Goal: Communication & Community: Answer question/provide support

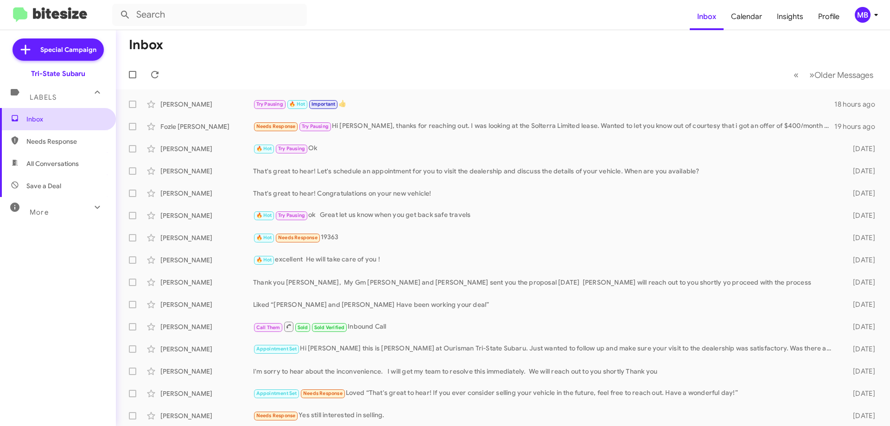
click at [85, 117] on span "Inbox" at bounding box center [65, 119] width 79 height 9
click at [157, 73] on icon at bounding box center [154, 74] width 7 height 7
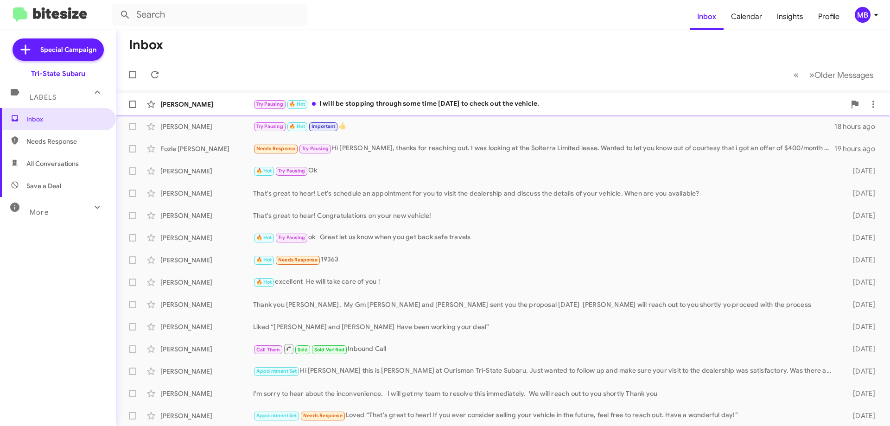
click at [366, 104] on div "Try Pausing 🔥 Hot I will be stopping through some time [DATE] to check out the …" at bounding box center [549, 104] width 593 height 11
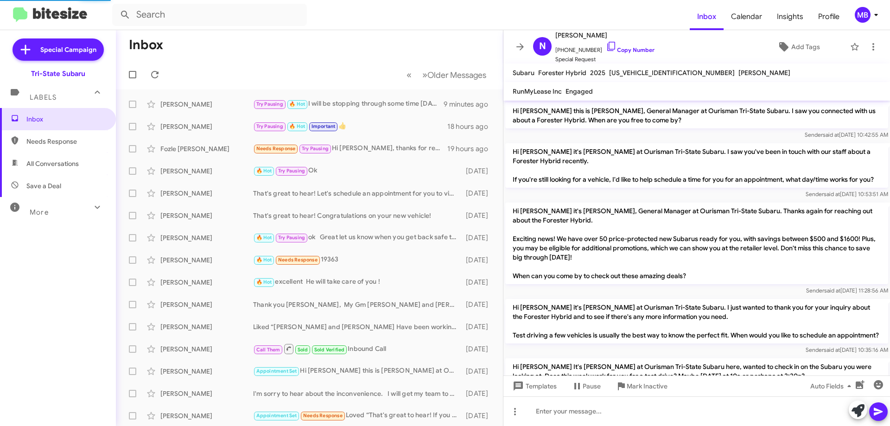
scroll to position [650, 0]
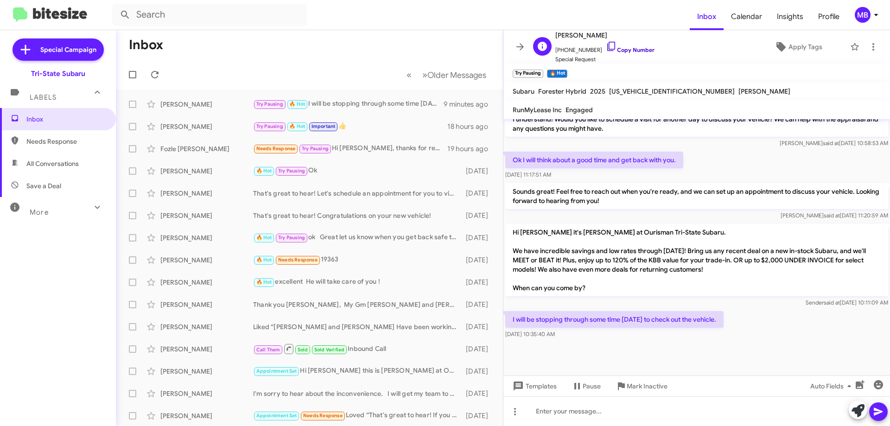
click at [633, 47] on link "Copy Number" at bounding box center [630, 49] width 49 height 7
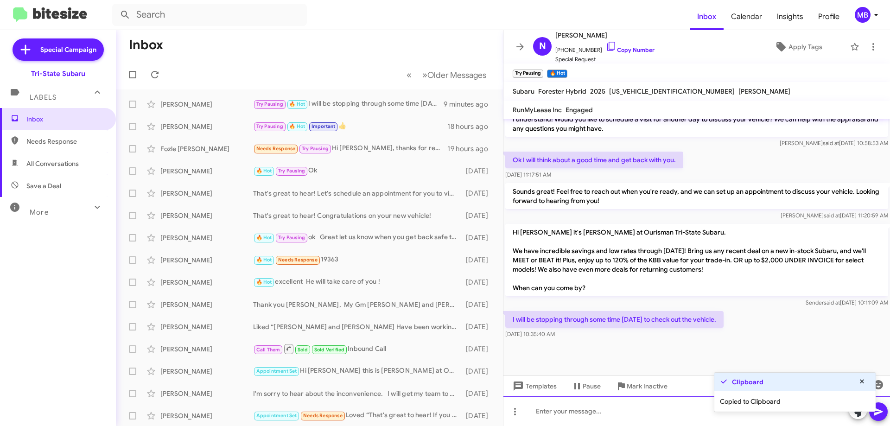
click at [678, 415] on div at bounding box center [697, 412] width 387 height 30
click at [856, 415] on icon at bounding box center [858, 410] width 13 height 13
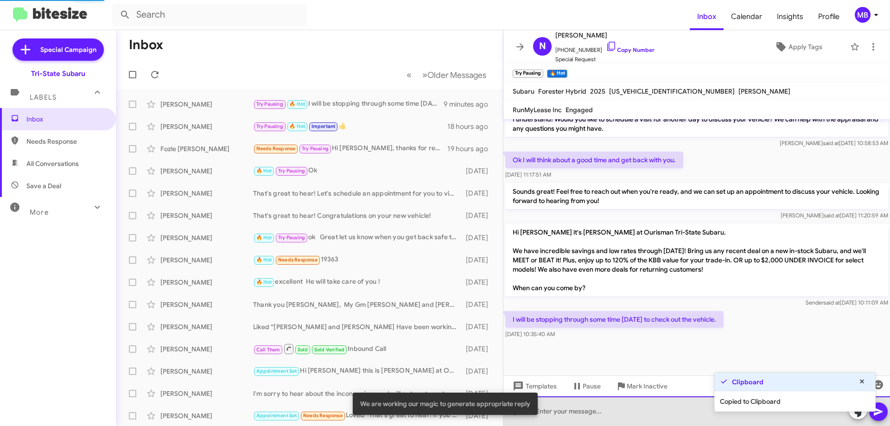
click at [687, 414] on div at bounding box center [697, 412] width 387 height 30
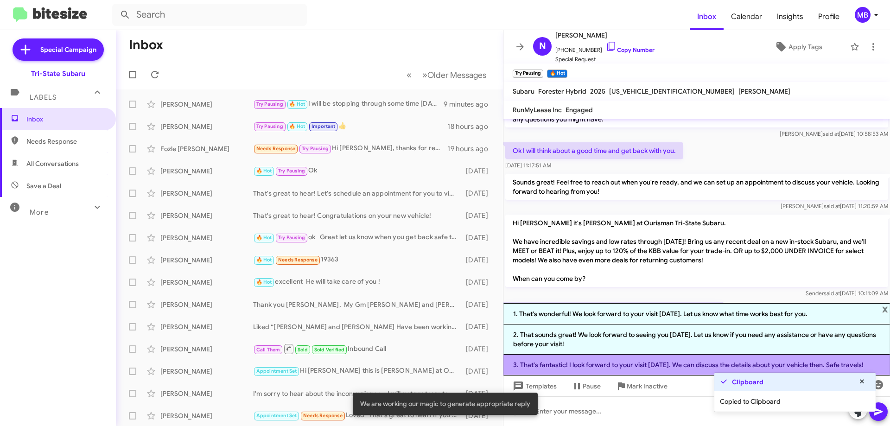
click at [695, 367] on li "3. That's fantastic! I look forward to your visit today. We can discuss the det…" at bounding box center [697, 365] width 387 height 21
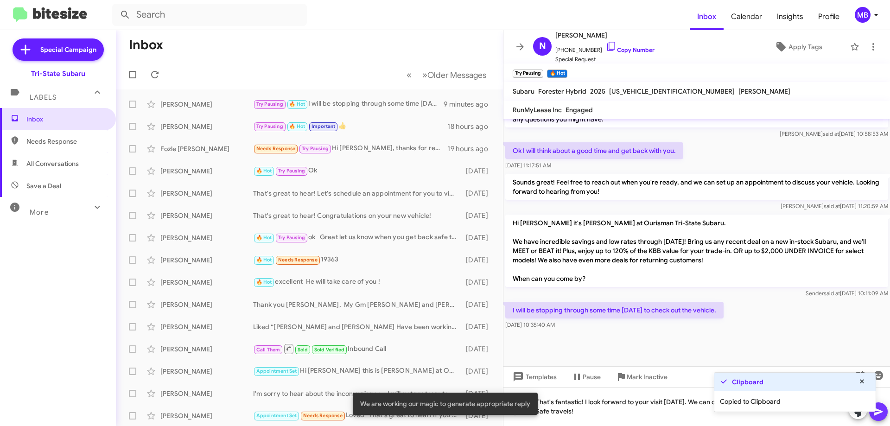
click at [877, 412] on icon at bounding box center [878, 411] width 11 height 11
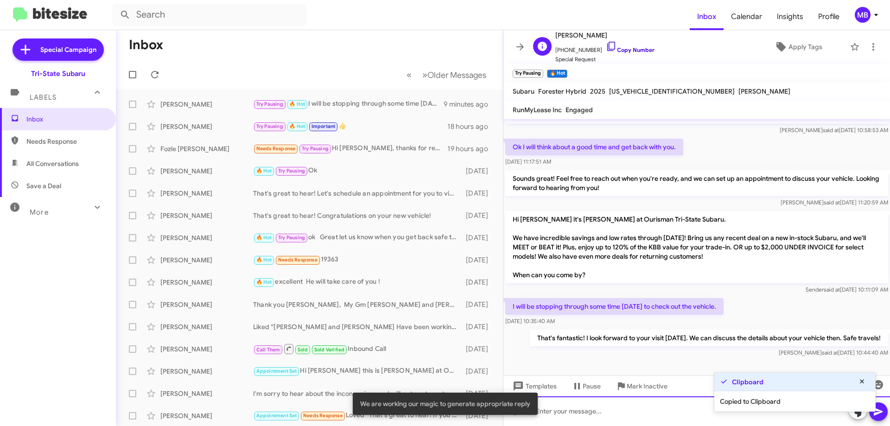
scroll to position [703, 0]
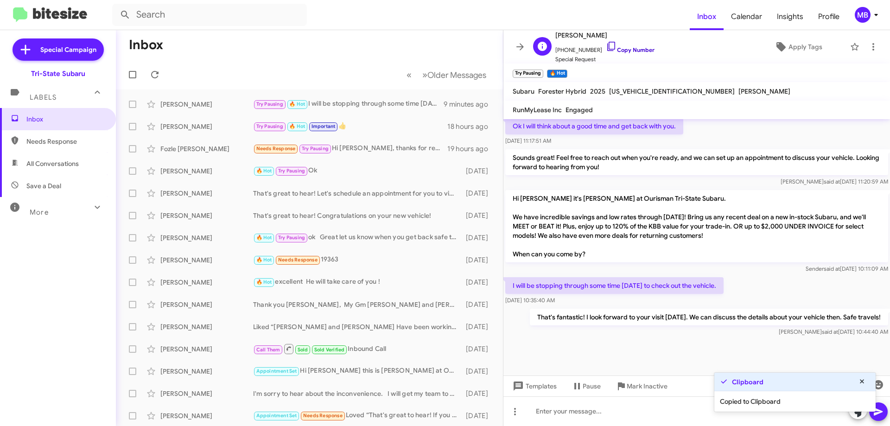
click at [633, 50] on link "Copy Number" at bounding box center [630, 49] width 49 height 7
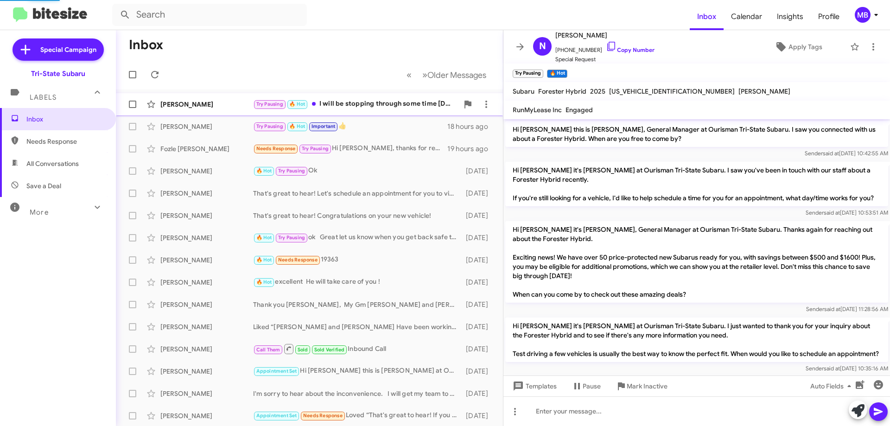
click at [357, 108] on div "Try Pausing 🔥 Hot I will be stopping through some time [DATE] to check out the …" at bounding box center [355, 104] width 205 height 11
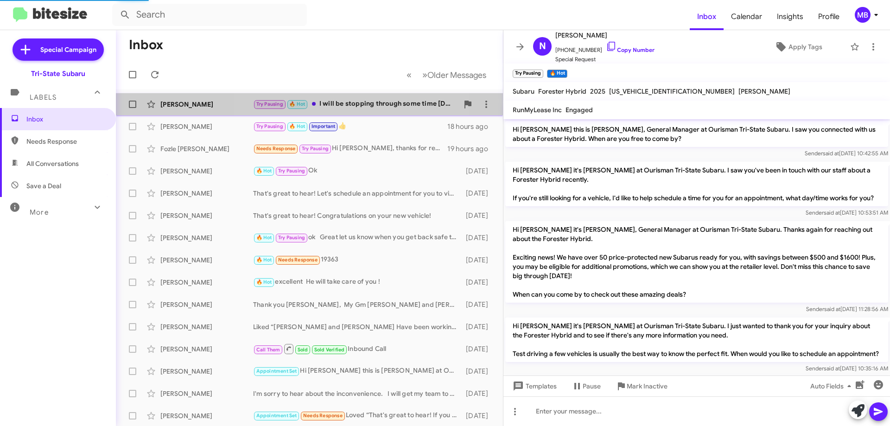
scroll to position [669, 0]
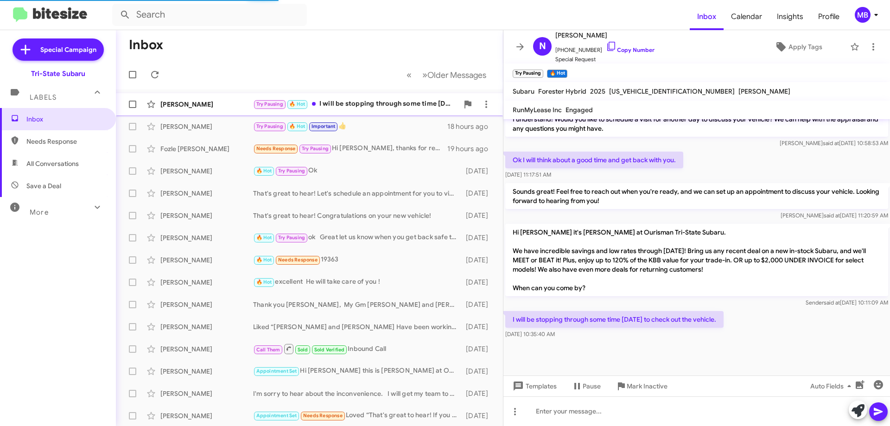
click at [402, 102] on div "Try Pausing 🔥 Hot I will be stopping through some time [DATE] to check out the …" at bounding box center [355, 104] width 205 height 11
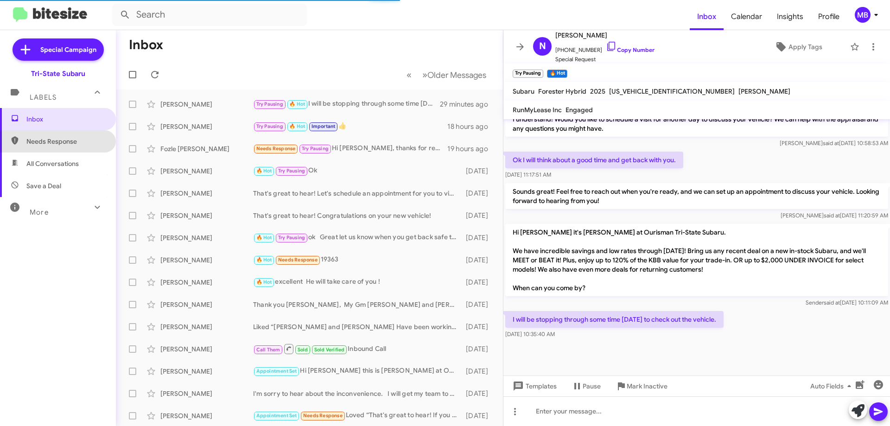
click at [79, 134] on span "Needs Response" at bounding box center [58, 141] width 116 height 22
type input "in:needs-response"
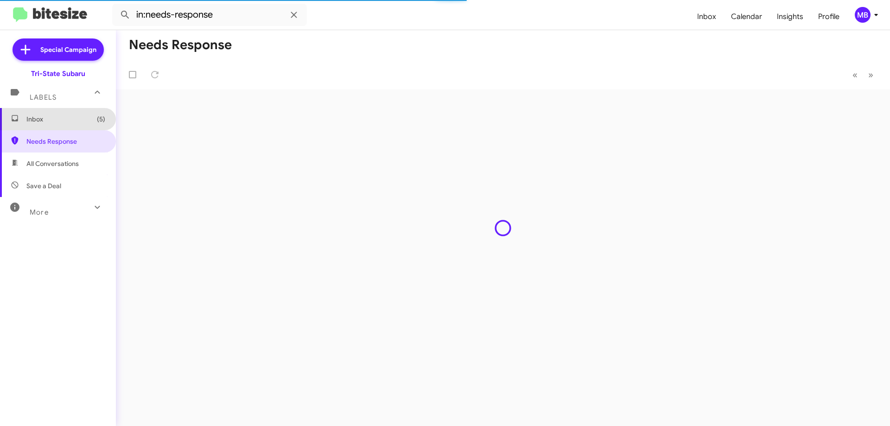
click at [83, 120] on span "Inbox (5)" at bounding box center [65, 119] width 79 height 9
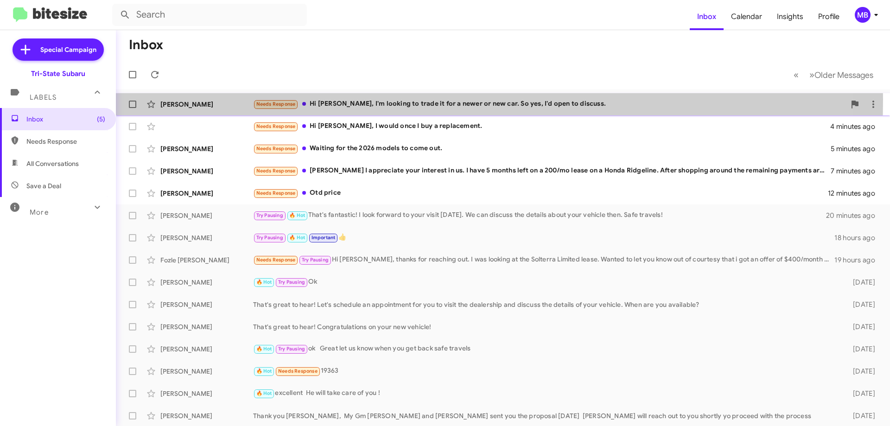
click at [220, 99] on div "[PERSON_NAME] Needs Response Hi [PERSON_NAME], I'm looking to trade it for a ne…" at bounding box center [503, 104] width 760 height 19
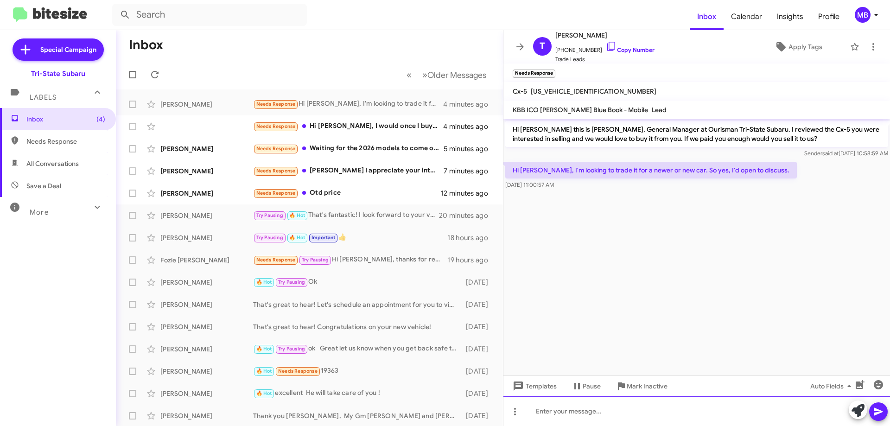
click at [783, 410] on div at bounding box center [697, 412] width 387 height 30
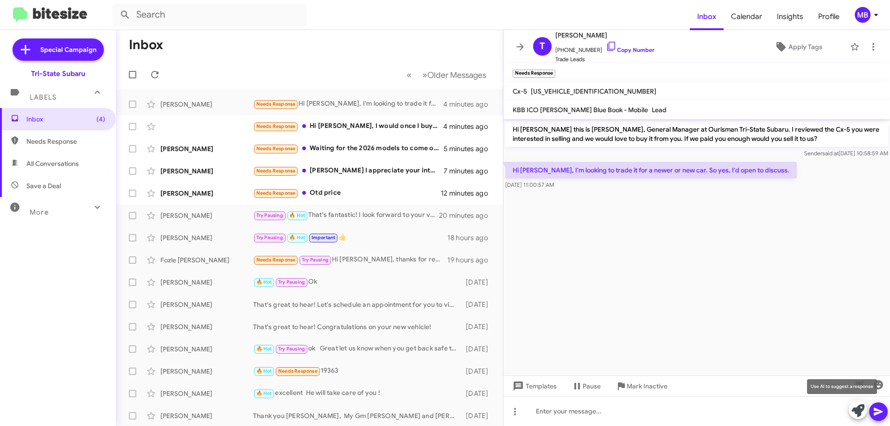
click at [862, 411] on icon at bounding box center [858, 410] width 13 height 13
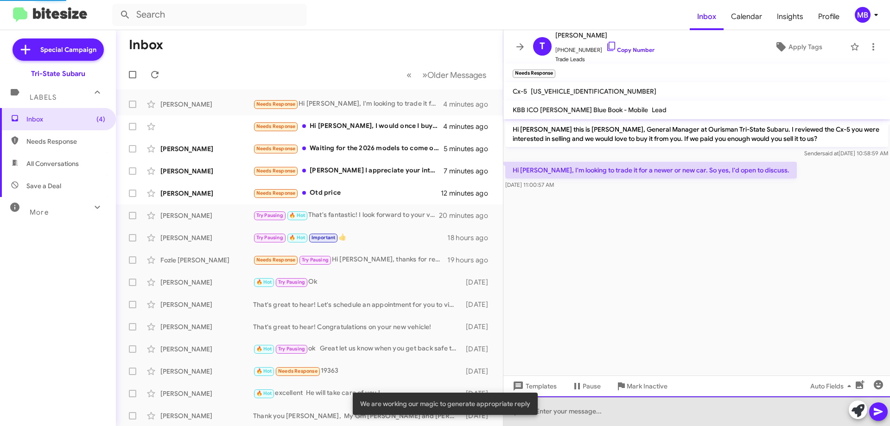
drag, startPoint x: 822, startPoint y: 411, endPoint x: 816, endPoint y: 412, distance: 6.1
click at [822, 411] on div at bounding box center [697, 412] width 387 height 30
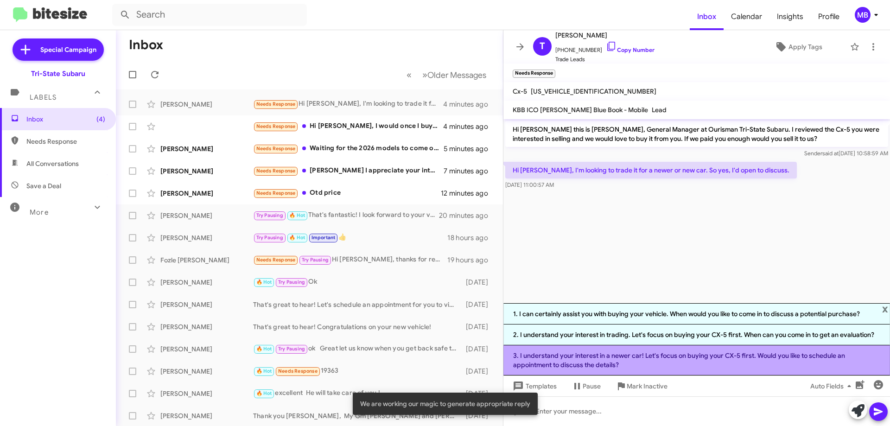
click at [734, 358] on li "3. I understand your interest in a newer car! Let's focus on buying your CX-5 f…" at bounding box center [697, 361] width 387 height 30
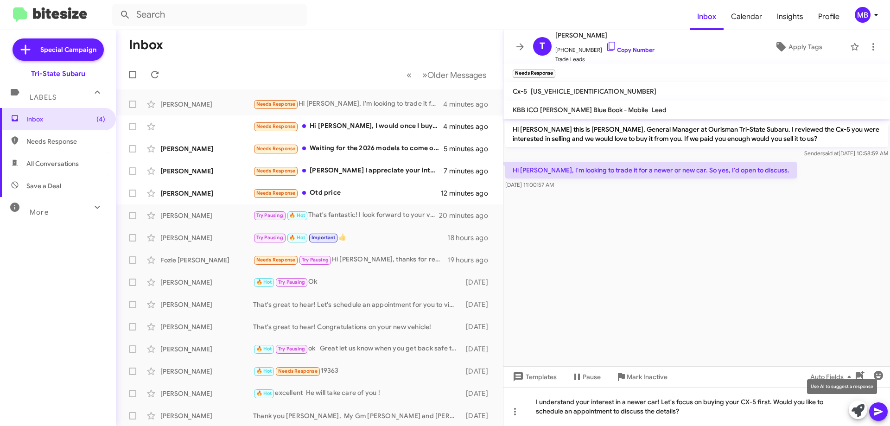
click at [853, 412] on icon at bounding box center [858, 410] width 13 height 13
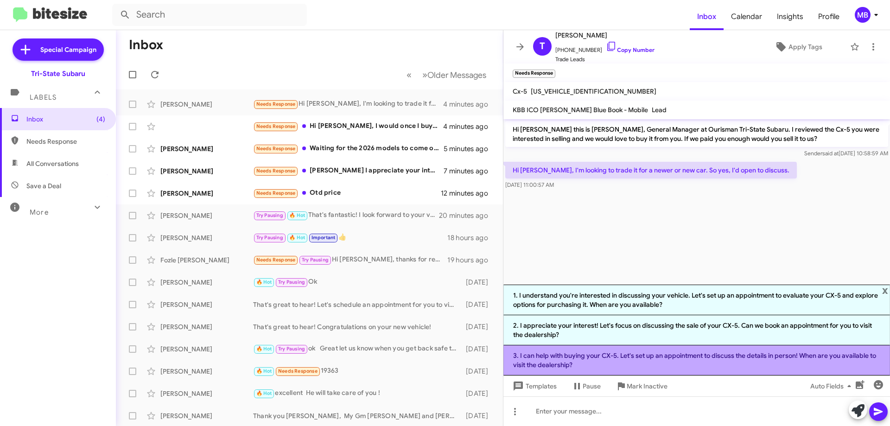
click at [745, 364] on li "3. I can help with buying your CX-5. Let's set up an appointment to discuss the…" at bounding box center [697, 361] width 387 height 30
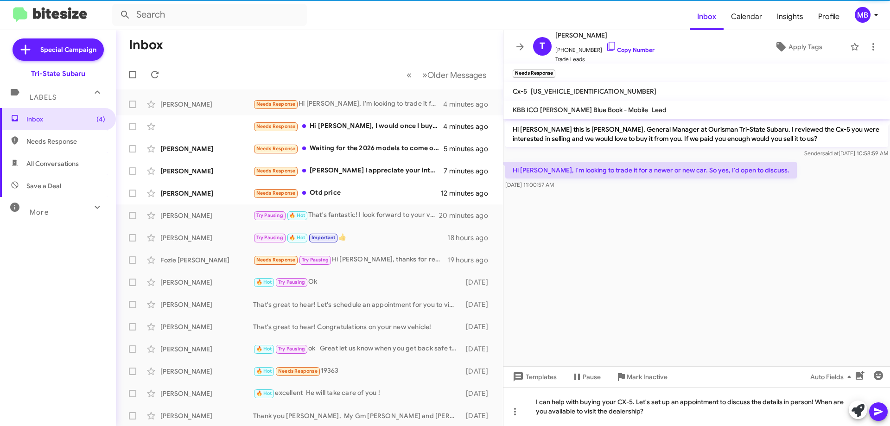
drag, startPoint x: 876, startPoint y: 410, endPoint x: 870, endPoint y: 408, distance: 6.2
click at [876, 410] on icon at bounding box center [878, 412] width 9 height 8
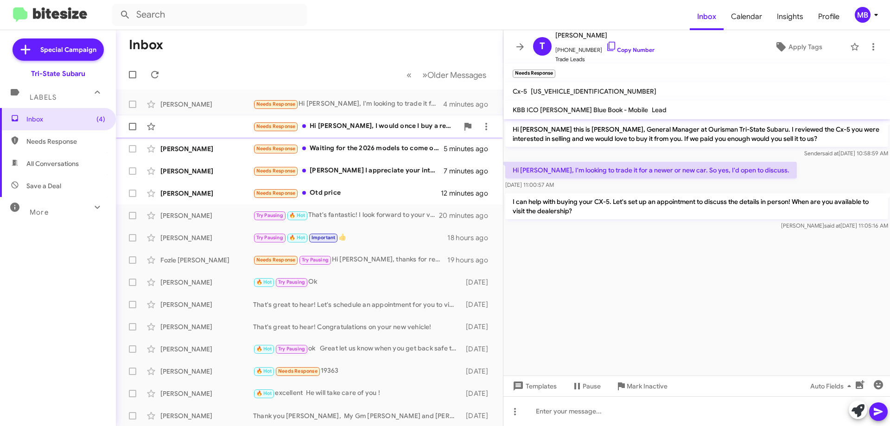
click at [418, 128] on div "Needs Response Hi [PERSON_NAME], I would once I buy a replacement." at bounding box center [355, 126] width 205 height 11
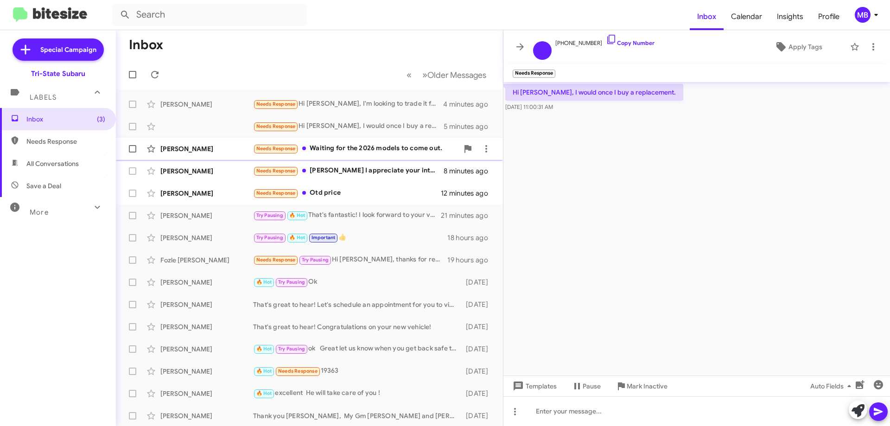
click at [404, 150] on div "Needs Response Waiting for the 2026 models to come out." at bounding box center [355, 148] width 205 height 11
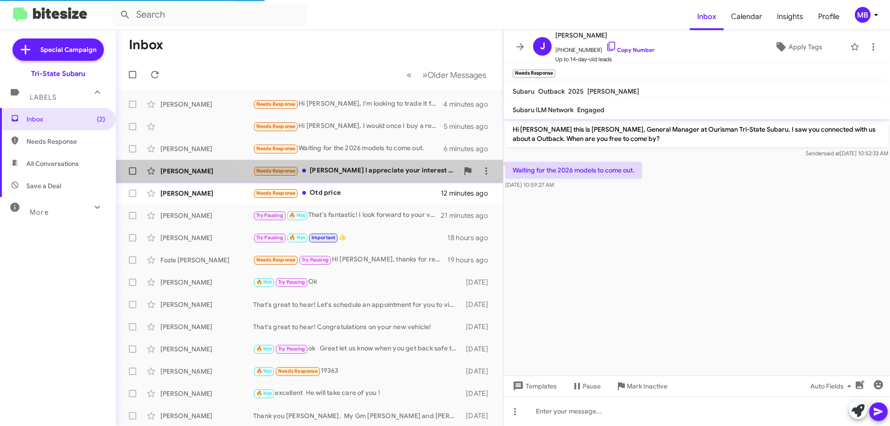
click at [421, 171] on div "Needs Response [PERSON_NAME] I appreciate your interest in [GEOGRAPHIC_DATA]. I…" at bounding box center [355, 171] width 205 height 11
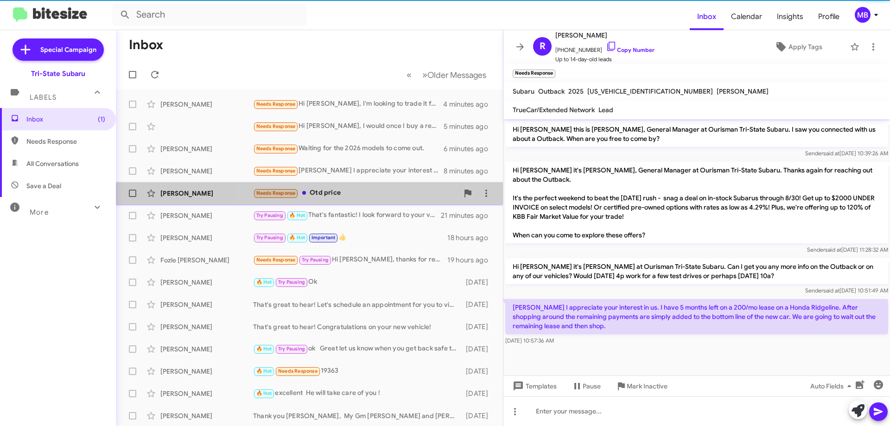
click at [406, 192] on div "Needs Response Otd price" at bounding box center [355, 193] width 205 height 11
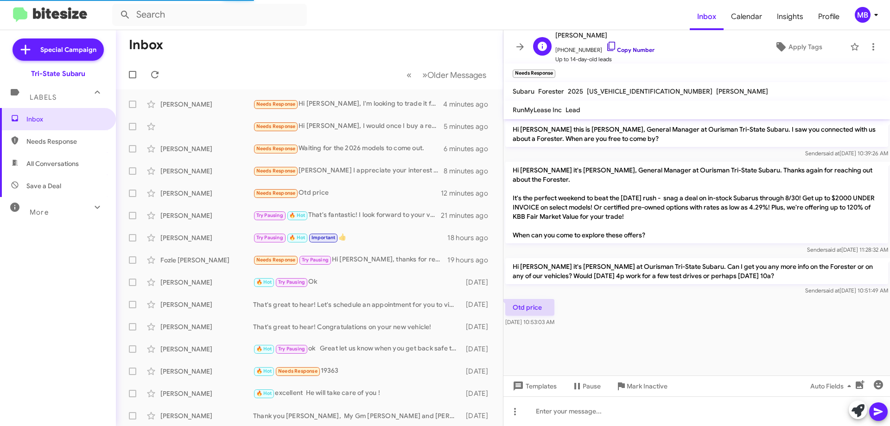
click at [627, 47] on link "Copy Number" at bounding box center [630, 49] width 49 height 7
drag, startPoint x: 574, startPoint y: 313, endPoint x: 623, endPoint y: 318, distance: 49.0
click at [516, 291] on body "Inbox Calendar Insights Profile MB Special Campaign Tri-State Subaru Labels Inb…" at bounding box center [445, 213] width 890 height 426
drag, startPoint x: 512, startPoint y: 298, endPoint x: 593, endPoint y: 311, distance: 82.2
click at [594, 313] on div "Otd price [DATE] 10:53:03 AM" at bounding box center [697, 313] width 387 height 32
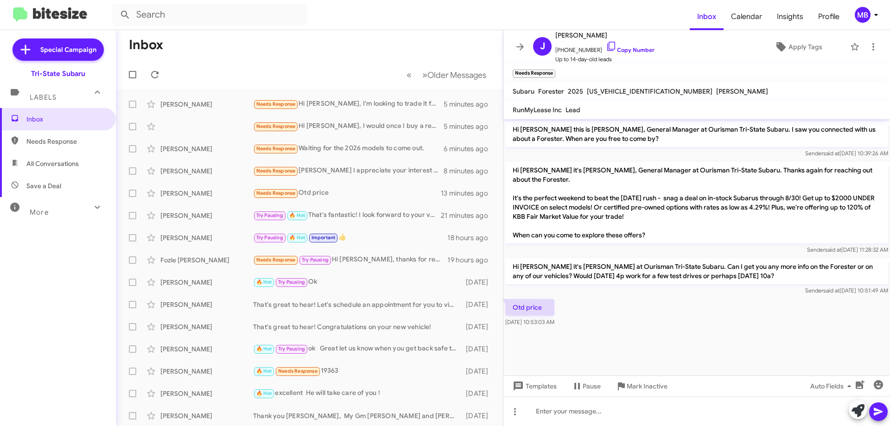
copy div "Otd price [DATE] 10:53:03 AM"
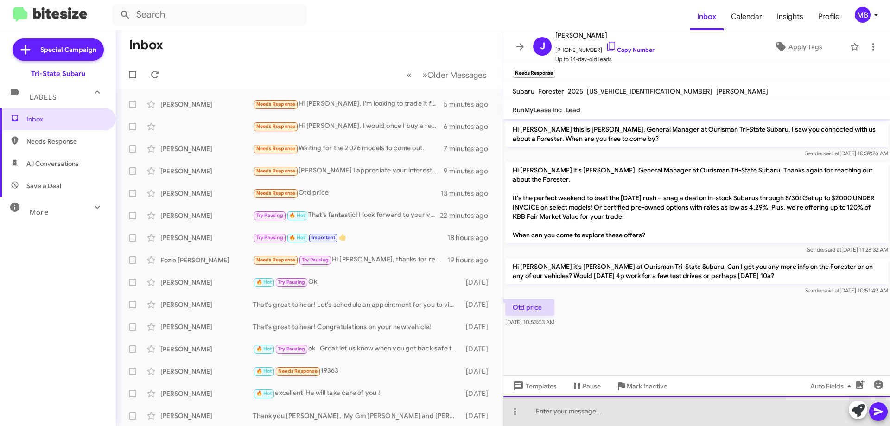
click at [602, 416] on div at bounding box center [697, 412] width 387 height 30
drag, startPoint x: 691, startPoint y: 413, endPoint x: 548, endPoint y: 410, distance: 143.3
click at [548, 410] on div "wHAT IS THE ZIP CODE WERE REG VECHILE ?" at bounding box center [697, 412] width 387 height 30
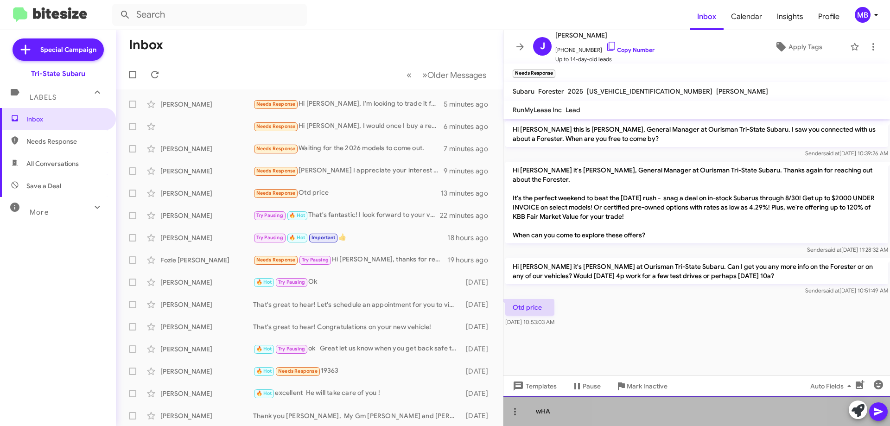
drag, startPoint x: 581, startPoint y: 410, endPoint x: 533, endPoint y: 408, distance: 47.8
click at [533, 408] on div "wHA" at bounding box center [697, 412] width 387 height 30
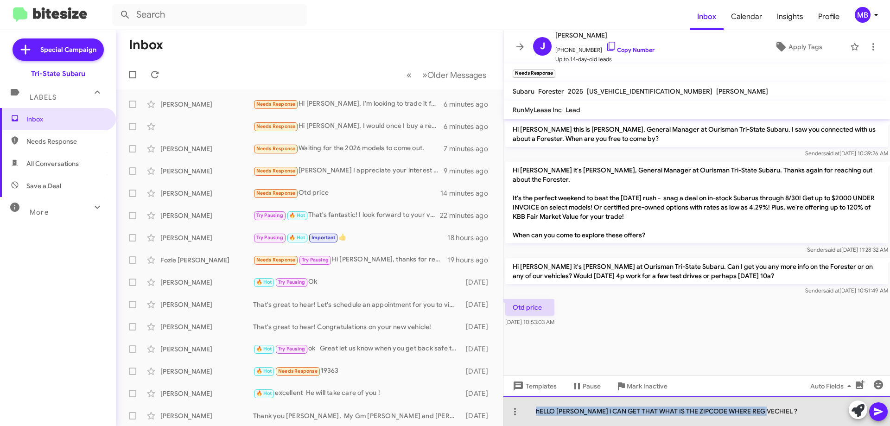
drag, startPoint x: 593, startPoint y: 410, endPoint x: 525, endPoint y: 410, distance: 68.2
click at [525, 410] on div "hELLO [PERSON_NAME] i CAN GET THAT WHAT IS THE ZIPCODE WHERE REG VECHIEL ?" at bounding box center [697, 412] width 387 height 30
click at [558, 411] on div "Hell [PERSON_NAME] i can =get that can you confirm your zip code" at bounding box center [697, 412] width 387 height 30
click at [577, 412] on div "Hell [PERSON_NAME] i can =get that can you confirm your zip code" at bounding box center [697, 412] width 387 height 30
drag, startPoint x: 589, startPoint y: 410, endPoint x: 564, endPoint y: 412, distance: 25.1
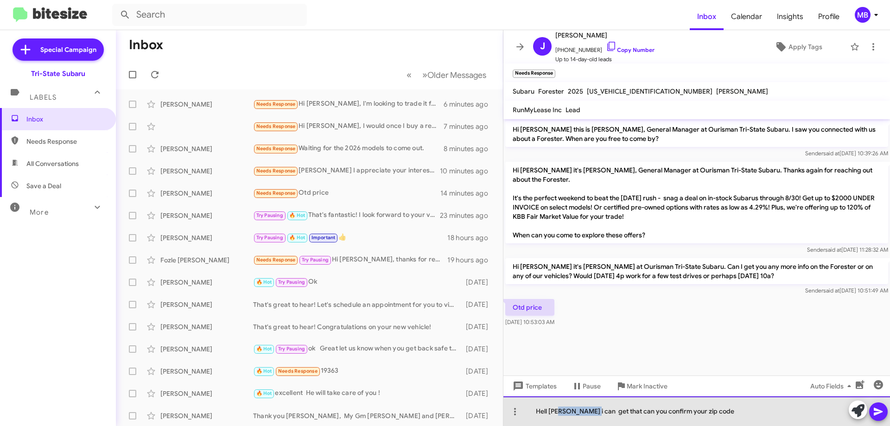
click at [558, 412] on div "Hell [PERSON_NAME] i can get that can you confirm your zip code" at bounding box center [697, 412] width 387 height 30
drag, startPoint x: 639, startPoint y: 411, endPoint x: 622, endPoint y: 410, distance: 16.8
click at [623, 410] on div "Hell [PERSON_NAME] I can get that for you that can you confirm your zip code" at bounding box center [697, 412] width 387 height 30
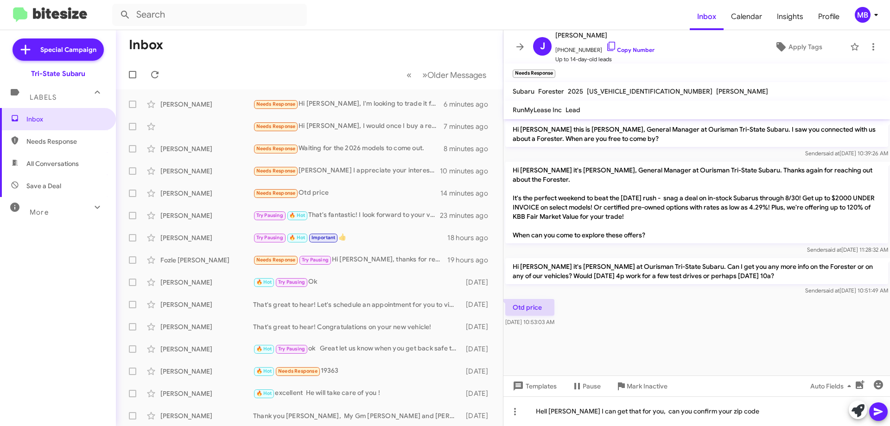
click at [873, 411] on button at bounding box center [879, 412] width 19 height 19
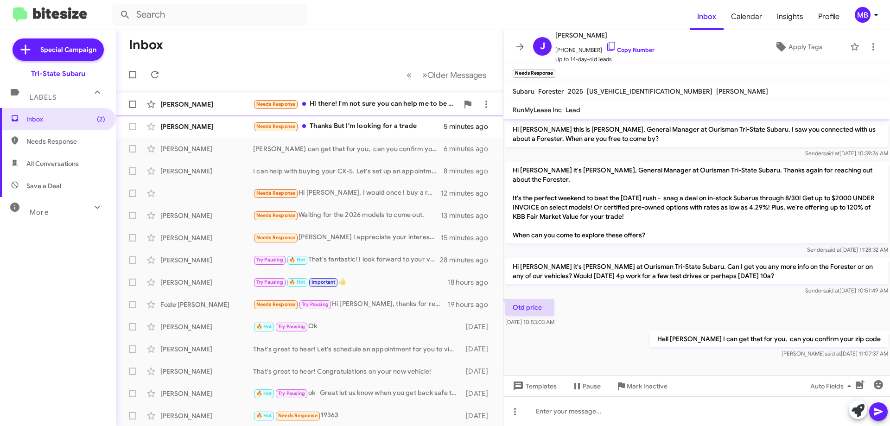
click at [361, 102] on div "Needs Response Hi there! I'm not sure you can help me to be honest. I have a 20…" at bounding box center [355, 104] width 205 height 11
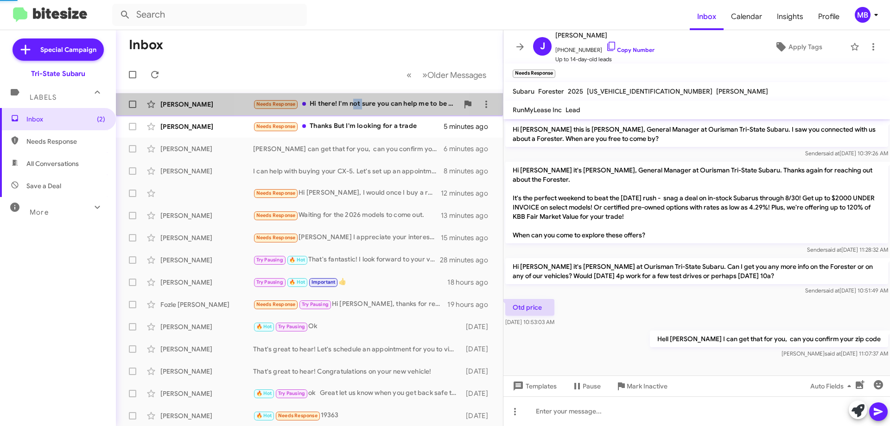
click at [361, 102] on div "Needs Response Hi there! I'm not sure you can help me to be honest. I have a 20…" at bounding box center [355, 104] width 205 height 11
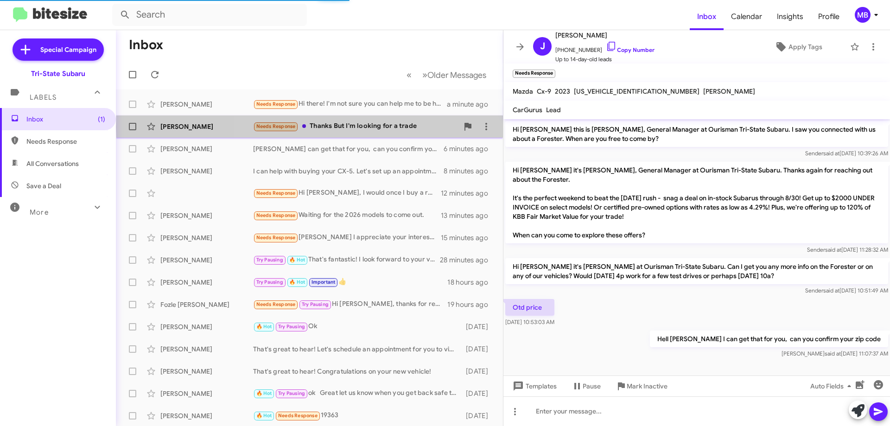
click at [413, 127] on div "Needs Response Thanks But I'm looking for a trade" at bounding box center [355, 126] width 205 height 11
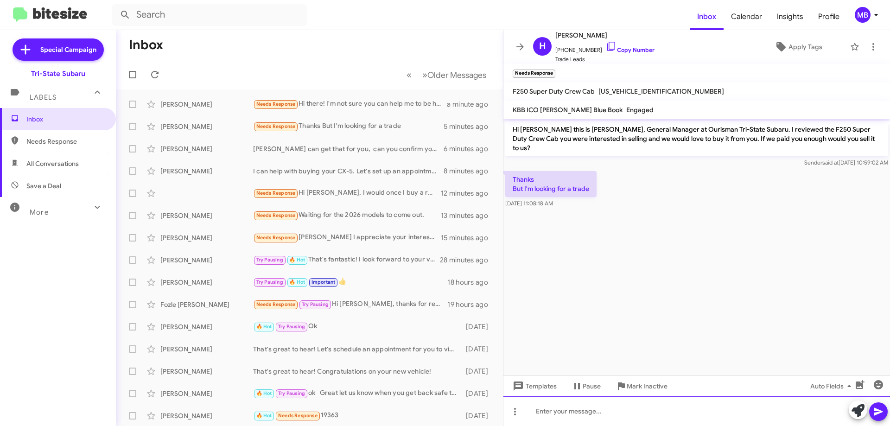
click at [601, 415] on div at bounding box center [697, 412] width 387 height 30
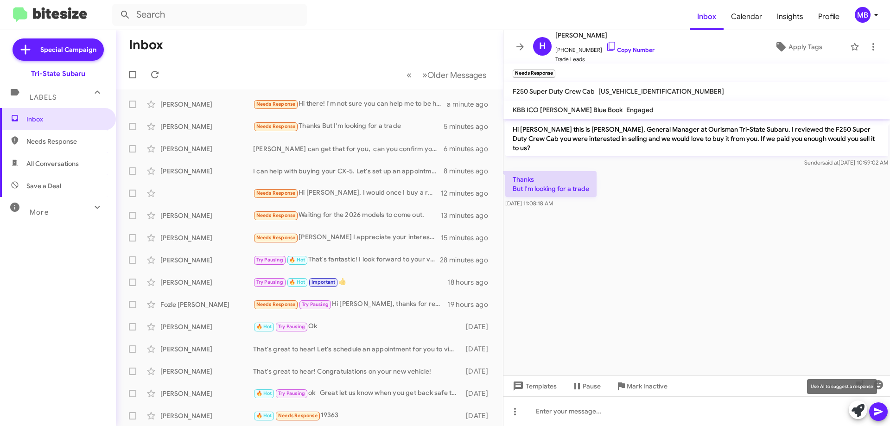
click at [858, 413] on icon at bounding box center [858, 410] width 13 height 13
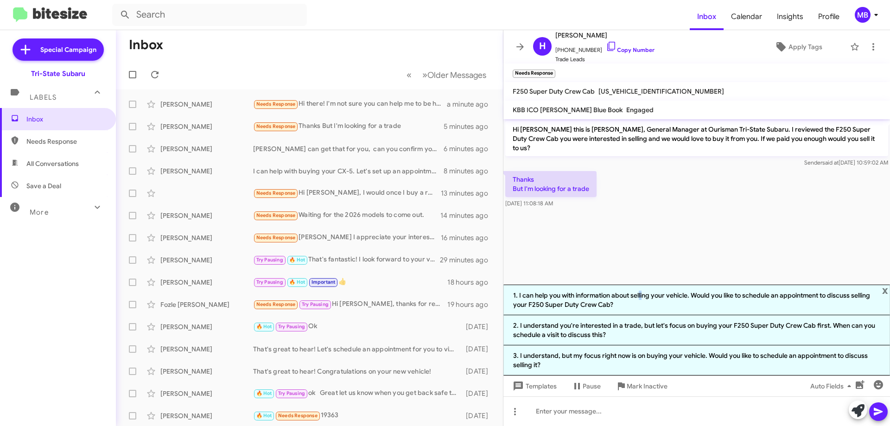
click at [642, 300] on li "1. I can help you with information about selling your vehicle. Would you like t…" at bounding box center [697, 300] width 387 height 31
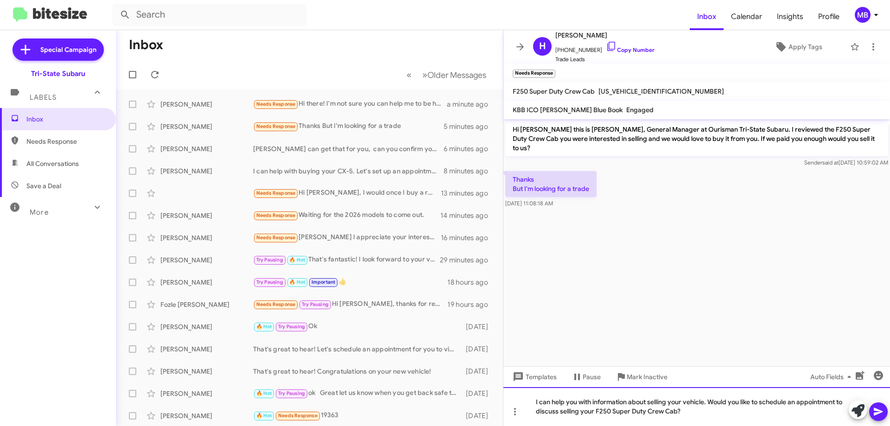
click at [692, 411] on div "I can help you with information about selling your vehicle. Would you like to s…" at bounding box center [697, 406] width 387 height 39
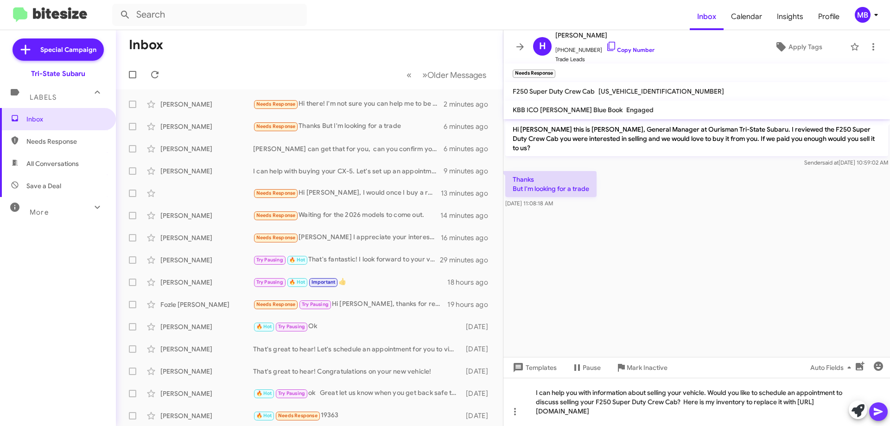
click at [887, 414] on button at bounding box center [879, 412] width 19 height 19
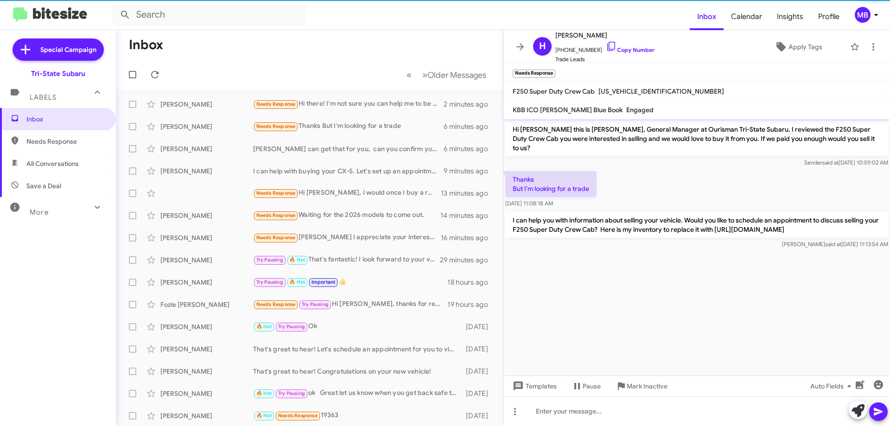
click at [73, 141] on span "Needs Response" at bounding box center [65, 141] width 79 height 9
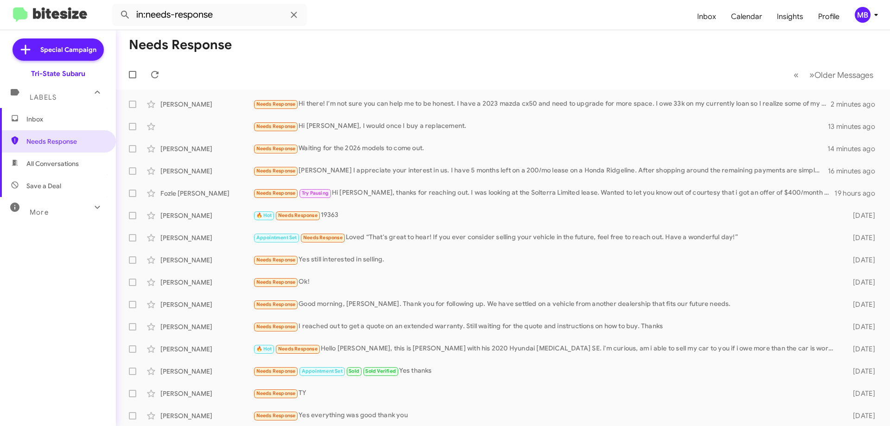
click at [77, 165] on span "All Conversations" at bounding box center [52, 163] width 52 height 9
type input "in:all-conversations"
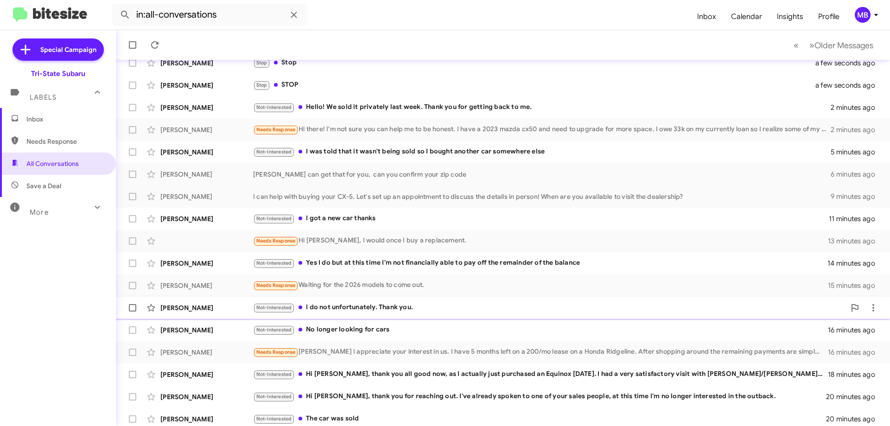
scroll to position [112, 0]
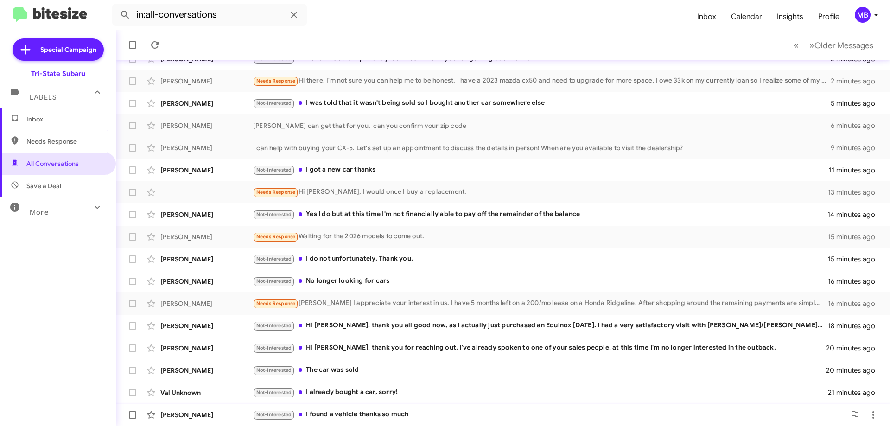
click at [352, 414] on div "Not-Interested I found a vehicle thanks so much" at bounding box center [549, 415] width 593 height 11
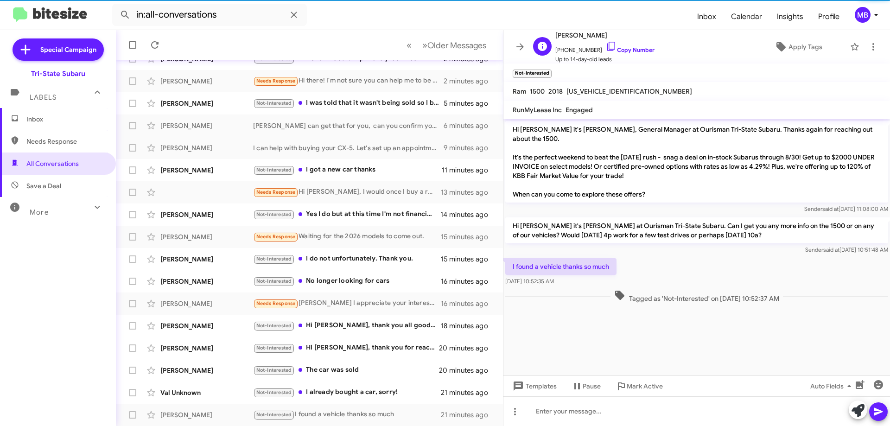
drag, startPoint x: 628, startPoint y: 47, endPoint x: 646, endPoint y: 42, distance: 18.2
click at [628, 46] on link "Copy Number" at bounding box center [630, 49] width 49 height 7
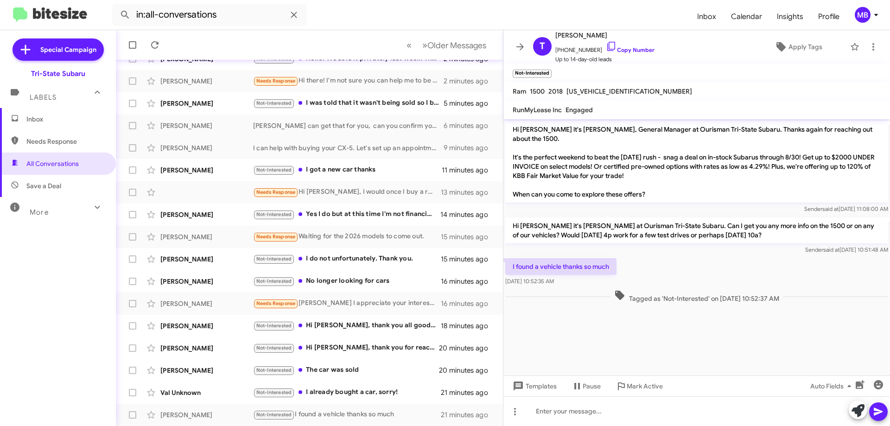
drag, startPoint x: 794, startPoint y: 290, endPoint x: 513, endPoint y: 253, distance: 283.1
click at [513, 253] on div "Hi [PERSON_NAME] it's [PERSON_NAME], General Manager at Ourisman Tri-State Suba…" at bounding box center [697, 212] width 387 height 186
drag, startPoint x: 531, startPoint y: 256, endPoint x: 548, endPoint y: 262, distance: 17.5
click at [421, 392] on div "Not-Interested I already bought a car, sorry!" at bounding box center [355, 392] width 205 height 11
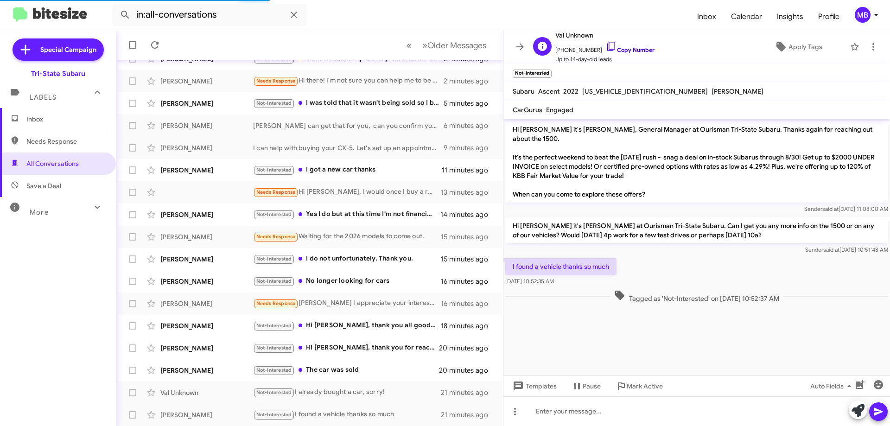
click at [623, 50] on link "Copy Number" at bounding box center [630, 49] width 49 height 7
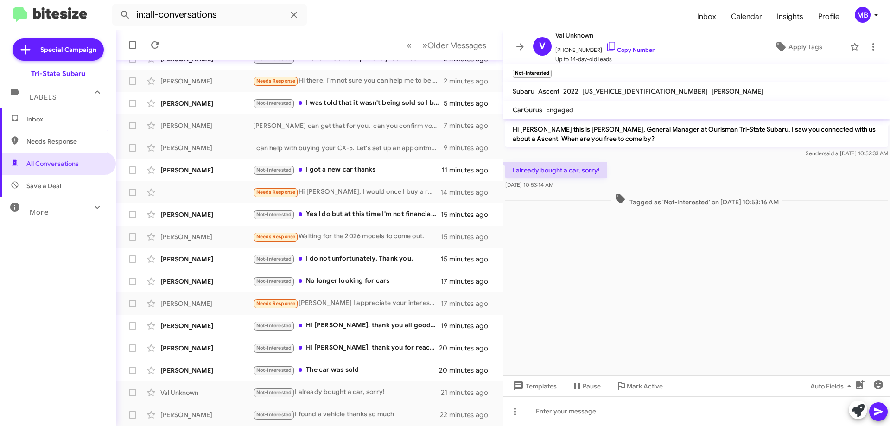
drag, startPoint x: 794, startPoint y: 197, endPoint x: 509, endPoint y: 172, distance: 286.8
click at [509, 172] on div "Hi [PERSON_NAME] this is [PERSON_NAME], General Manager at Ourisman Tri-State S…" at bounding box center [697, 164] width 387 height 90
click at [372, 371] on div "Not-Interested The car was sold" at bounding box center [355, 370] width 205 height 11
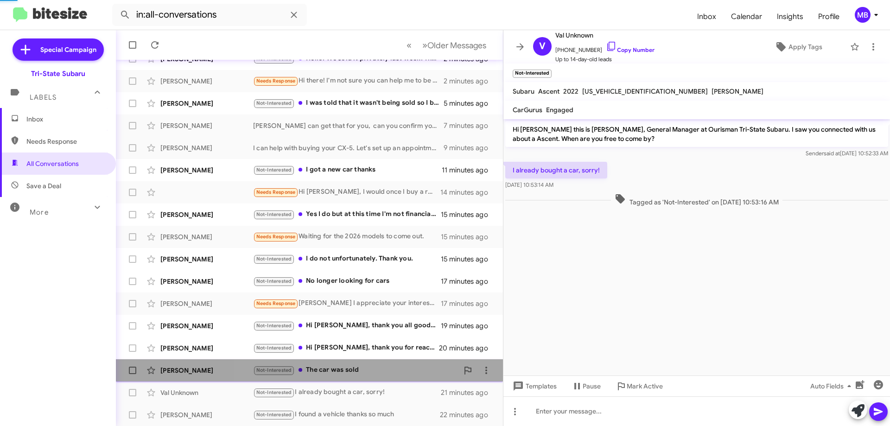
click at [372, 371] on div "Not-Interested The car was sold" at bounding box center [355, 370] width 205 height 11
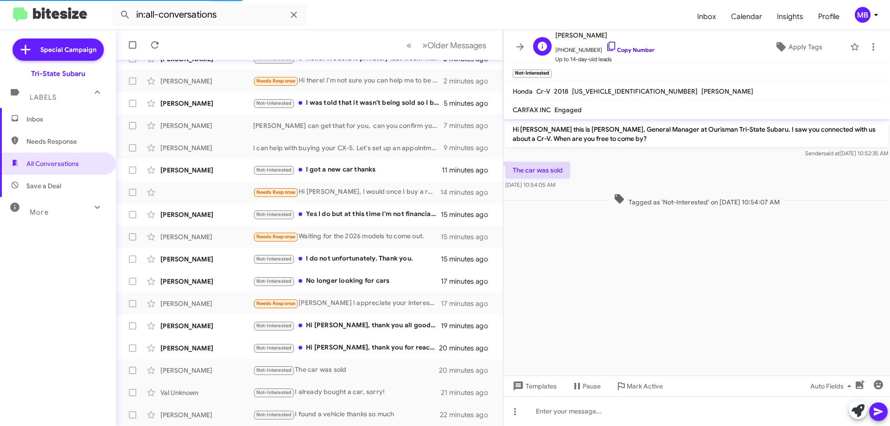
click at [630, 48] on link "Copy Number" at bounding box center [630, 49] width 49 height 7
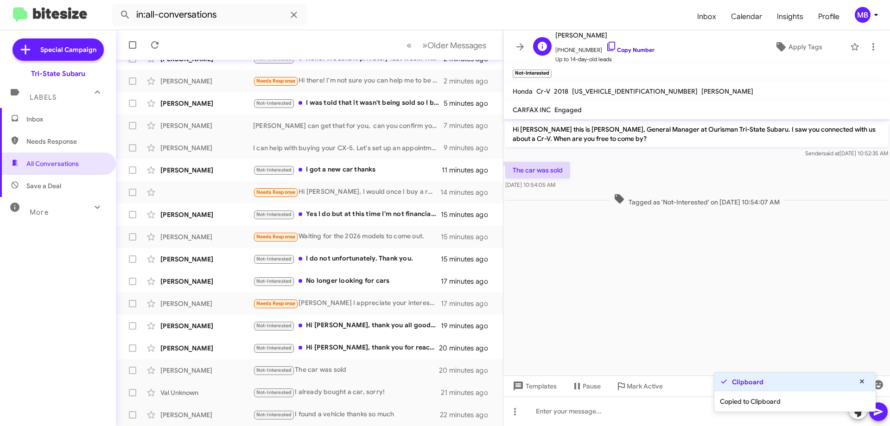
click at [632, 49] on link "Copy Number" at bounding box center [630, 49] width 49 height 7
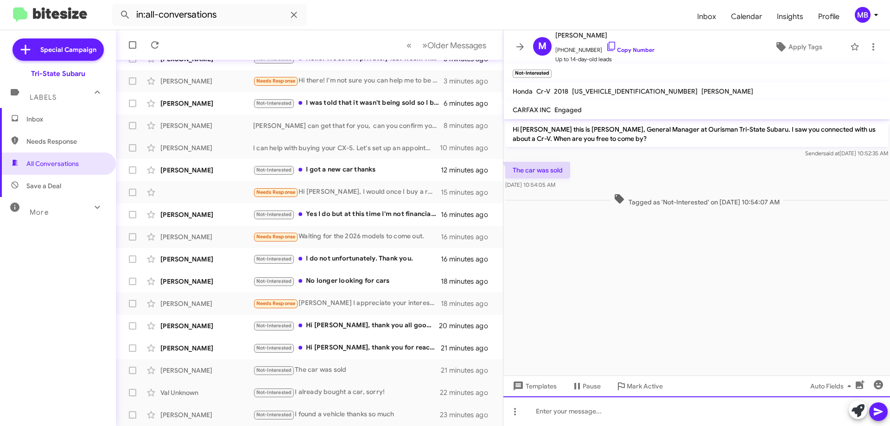
paste div
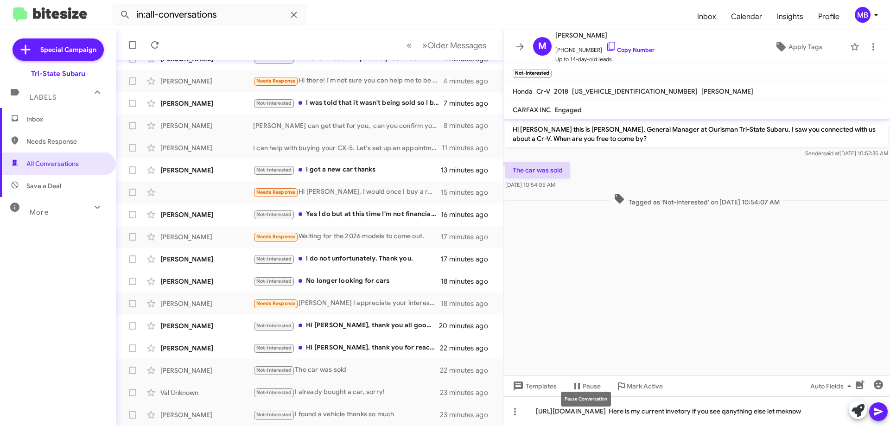
click at [598, 411] on mat-tooltip-component "Pause Conversation" at bounding box center [586, 399] width 63 height 28
click at [599, 410] on mat-tooltip-component "Pause Conversation" at bounding box center [586, 399] width 63 height 28
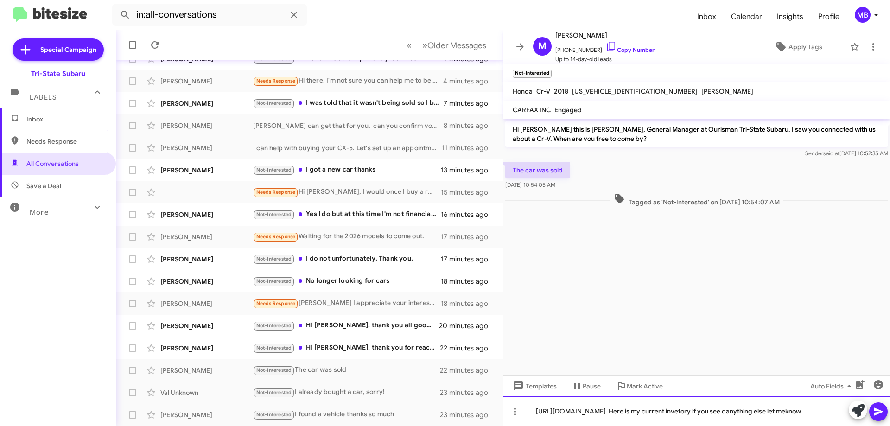
drag, startPoint x: 601, startPoint y: 416, endPoint x: 614, endPoint y: 413, distance: 13.8
click at [602, 416] on div "[URL][DOMAIN_NAME] Here is my current invetory if you see qanything else let me…" at bounding box center [697, 412] width 387 height 30
click at [599, 410] on div "[URL][DOMAIN_NAME] Here is my current invetory if you see qanything else let me…" at bounding box center [697, 412] width 387 height 30
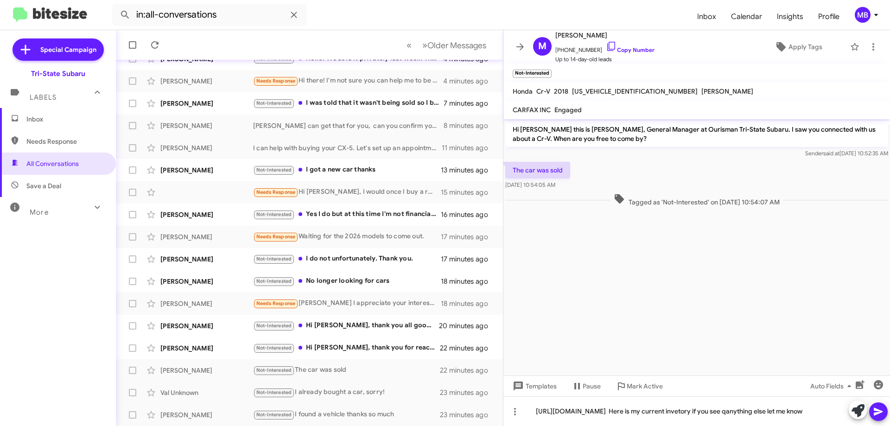
click at [878, 415] on icon at bounding box center [878, 411] width 11 height 11
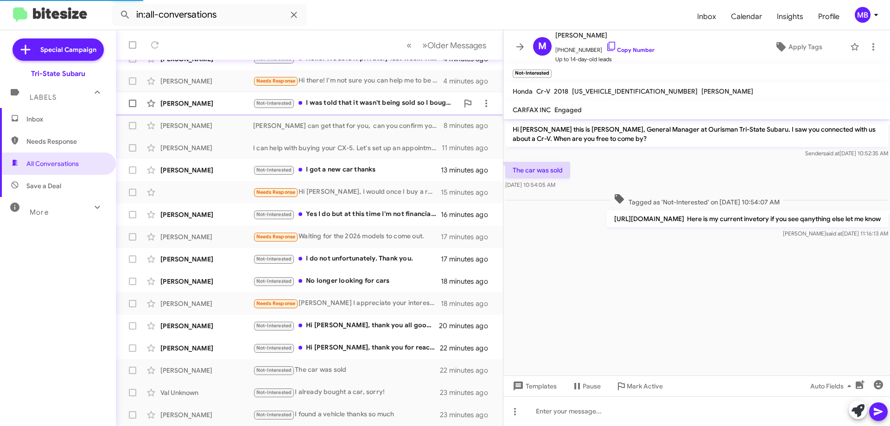
click at [401, 105] on div "Not-Interested I was told that it wasn't being sold so I bought another car som…" at bounding box center [355, 103] width 205 height 11
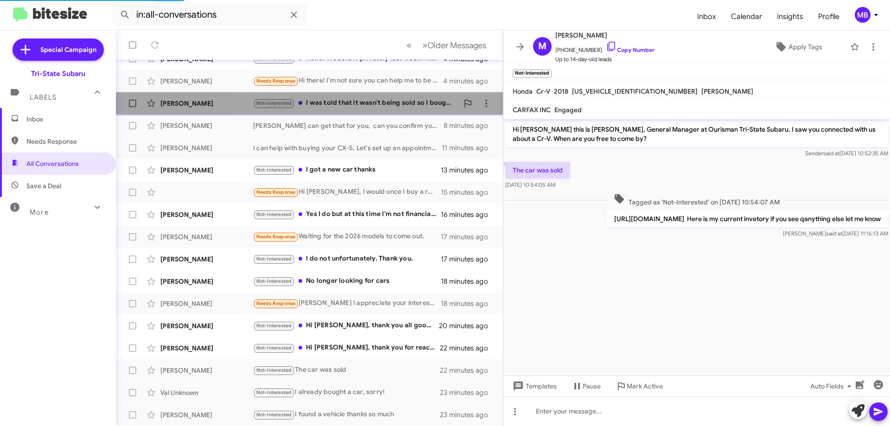
click at [401, 105] on mat-action-list "[PERSON_NAME] I can help you with information about selling your vehicle. Would…" at bounding box center [309, 201] width 387 height 449
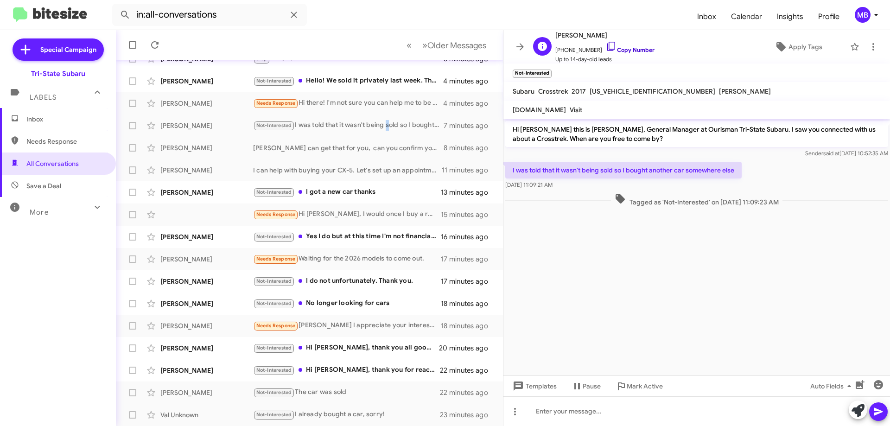
click at [636, 49] on link "Copy Number" at bounding box center [630, 49] width 49 height 7
click at [623, 48] on link "Copy Number" at bounding box center [630, 49] width 49 height 7
drag, startPoint x: 683, startPoint y: 208, endPoint x: 509, endPoint y: 163, distance: 179.5
click at [509, 163] on div "Hi [PERSON_NAME] this is [PERSON_NAME], General Manager at Ourisman Tri-State S…" at bounding box center [697, 164] width 387 height 90
drag, startPoint x: 530, startPoint y: 167, endPoint x: 536, endPoint y: 171, distance: 7.3
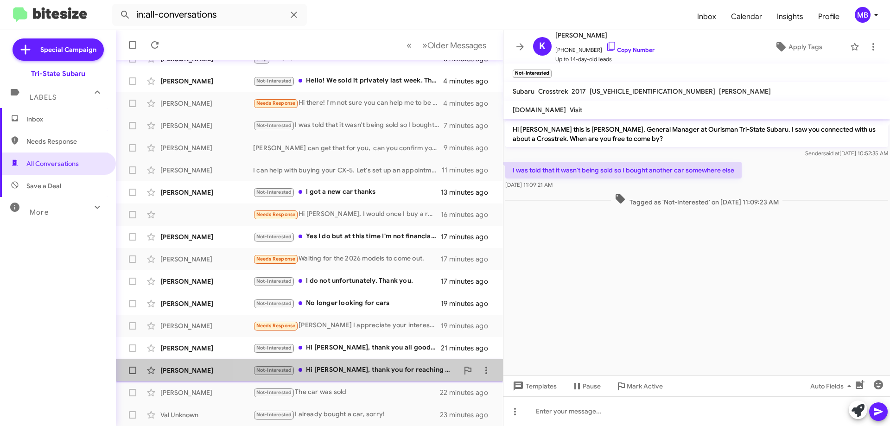
click at [397, 360] on span "[PERSON_NAME] Not-Interested Hi [PERSON_NAME], thank you for reaching out. I've…" at bounding box center [309, 370] width 387 height 22
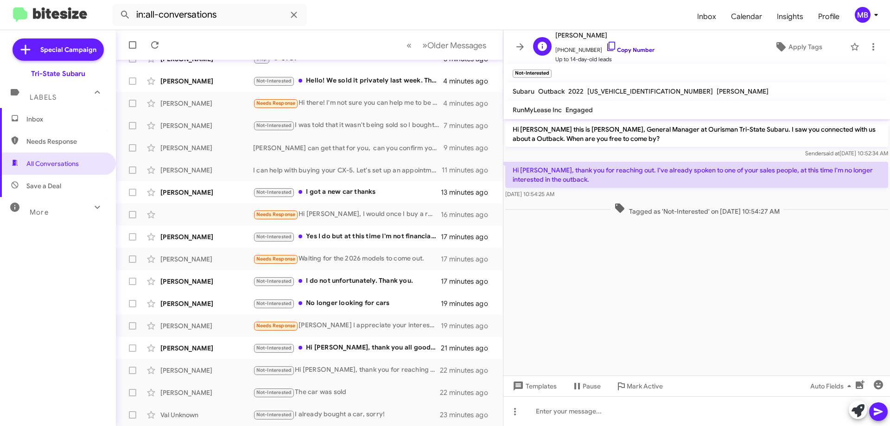
click at [636, 48] on link "Copy Number" at bounding box center [630, 49] width 49 height 7
drag, startPoint x: 807, startPoint y: 215, endPoint x: 517, endPoint y: 160, distance: 295.3
click at [513, 160] on div "Hi [PERSON_NAME] this is [PERSON_NAME], General Manager at Ourisman Tri-State S…" at bounding box center [697, 168] width 387 height 99
copy div "Hi [PERSON_NAME], thank you for reaching out. I've already spoken to one of you…"
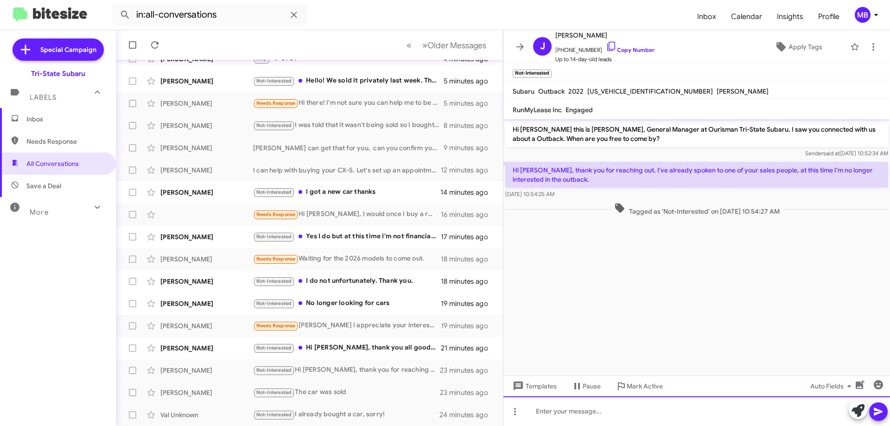
click at [599, 416] on div at bounding box center [697, 412] width 387 height 30
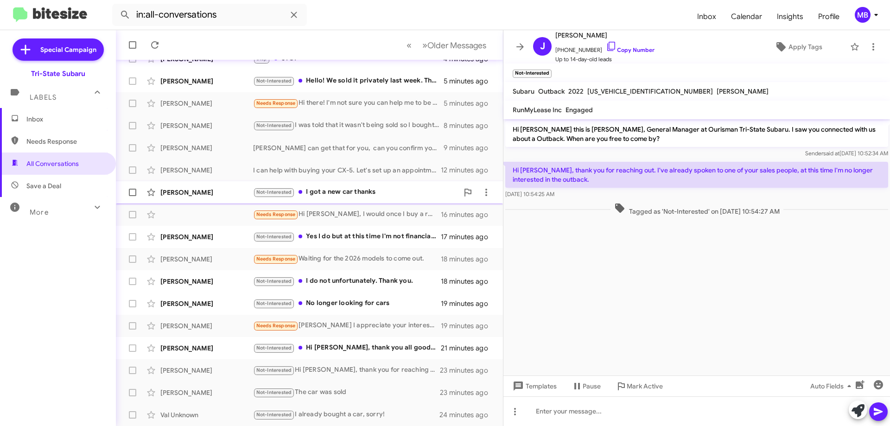
click at [413, 192] on div "Not-Interested I got a new car thanks" at bounding box center [355, 192] width 205 height 11
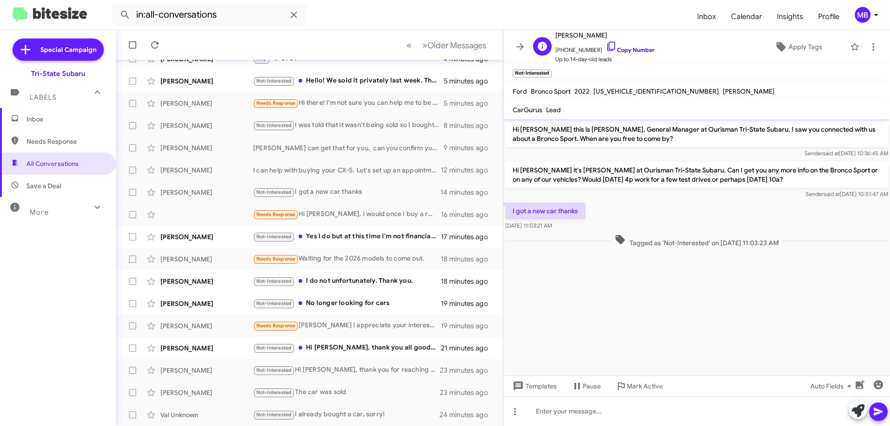
click at [634, 51] on link "Copy Number" at bounding box center [630, 49] width 49 height 7
drag, startPoint x: 736, startPoint y: 246, endPoint x: 510, endPoint y: 213, distance: 229.1
click at [510, 213] on div "Hi [PERSON_NAME] this is [PERSON_NAME], General Manager at Ourisman Tri-State S…" at bounding box center [697, 184] width 387 height 130
click at [380, 352] on div "Not-Interested Hi [PERSON_NAME], thank you all good now, as I actually just pur…" at bounding box center [355, 348] width 205 height 11
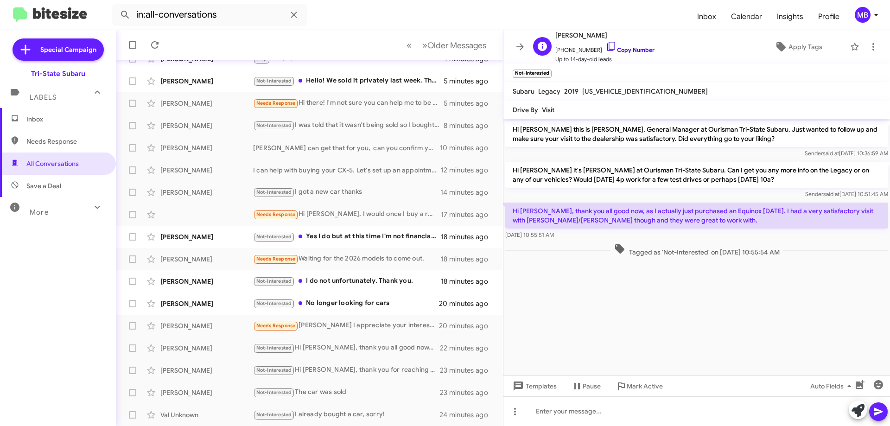
click at [626, 50] on link "Copy Number" at bounding box center [630, 49] width 49 height 7
drag, startPoint x: 707, startPoint y: 252, endPoint x: 539, endPoint y: 218, distance: 171.4
click at [507, 205] on div "Hi [PERSON_NAME] this is [PERSON_NAME], General Manager at Ourisman Tri-State S…" at bounding box center [697, 189] width 387 height 140
click at [438, 305] on div "Not-Interested No longer looking for cars" at bounding box center [355, 303] width 205 height 11
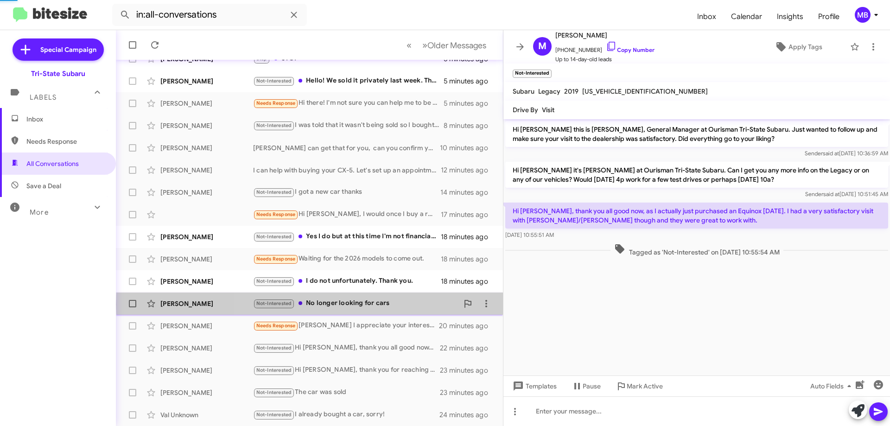
click at [438, 305] on div "Not-Interested No longer looking for cars" at bounding box center [355, 303] width 205 height 11
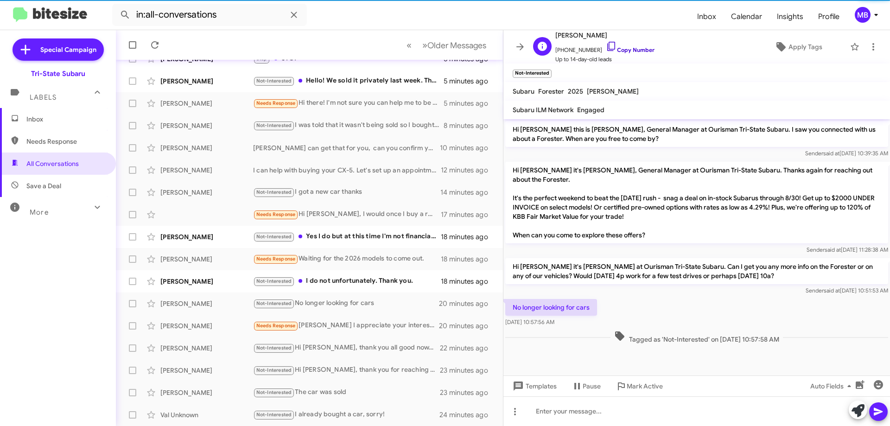
click at [633, 49] on link "Copy Number" at bounding box center [630, 49] width 49 height 7
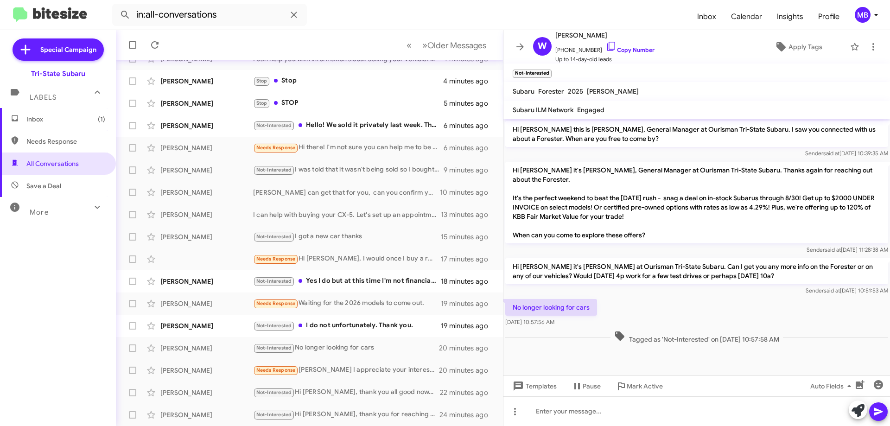
drag, startPoint x: 794, startPoint y: 328, endPoint x: 513, endPoint y: 288, distance: 284.4
click at [513, 288] on div "Hi [PERSON_NAME] this is [PERSON_NAME], General Manager at Ourisman Tri-State S…" at bounding box center [697, 232] width 387 height 227
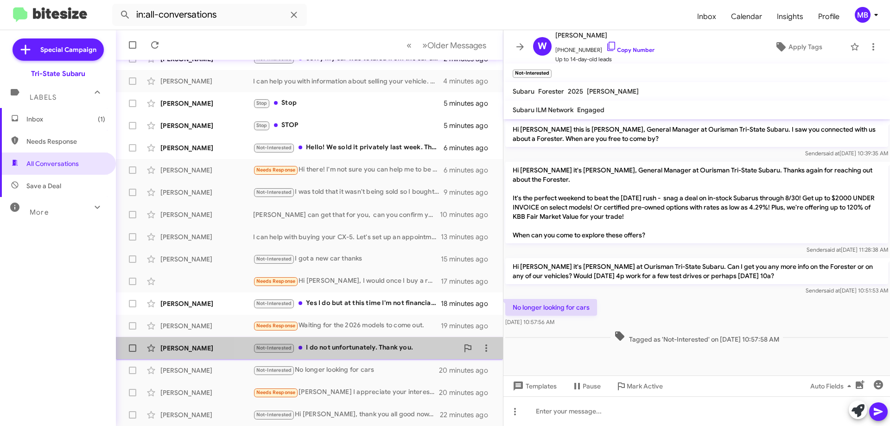
click at [402, 350] on div "Not-Interested I do not unfortunately. Thank you." at bounding box center [355, 348] width 205 height 11
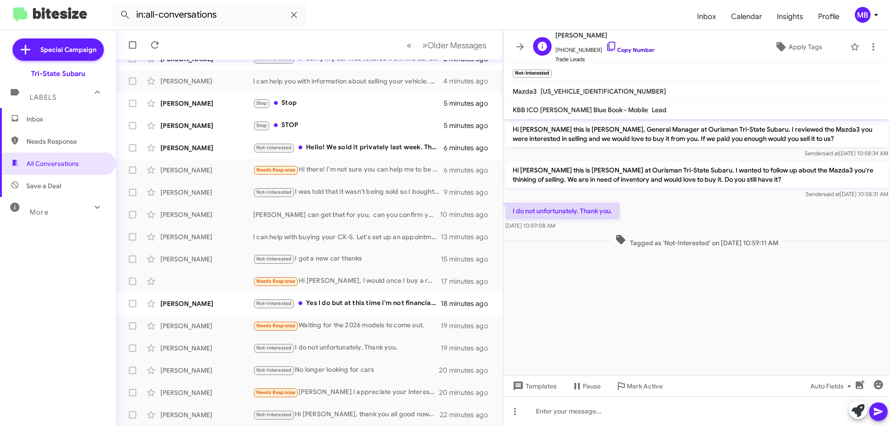
click at [637, 46] on link "Copy Number" at bounding box center [630, 49] width 49 height 7
drag, startPoint x: 749, startPoint y: 257, endPoint x: 512, endPoint y: 201, distance: 243.5
click at [512, 201] on div "Hi [PERSON_NAME] this is [PERSON_NAME], General Manager at Ourisman Tri-State S…" at bounding box center [697, 184] width 387 height 130
copy div "I do not unfortunately. Thank you. [DATE] 10:59:08 AM Tagged as 'Not-Interested…"
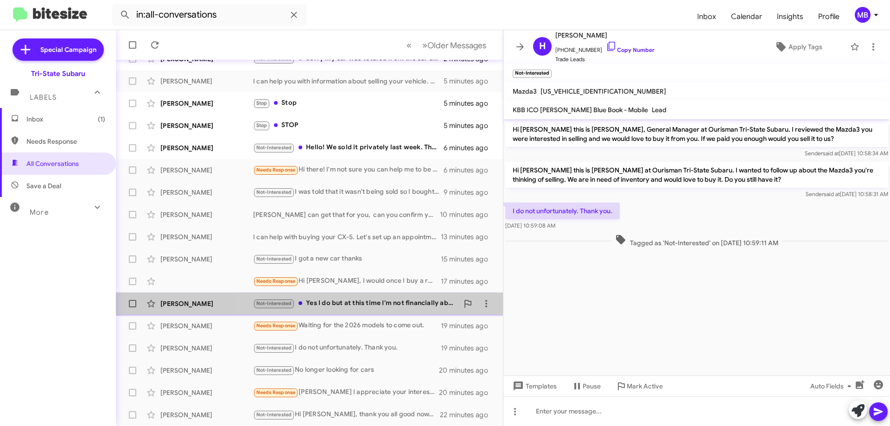
click at [419, 301] on div "Not-Interested Yes I do but at this time I'm not financially able to pay off th…" at bounding box center [355, 303] width 205 height 11
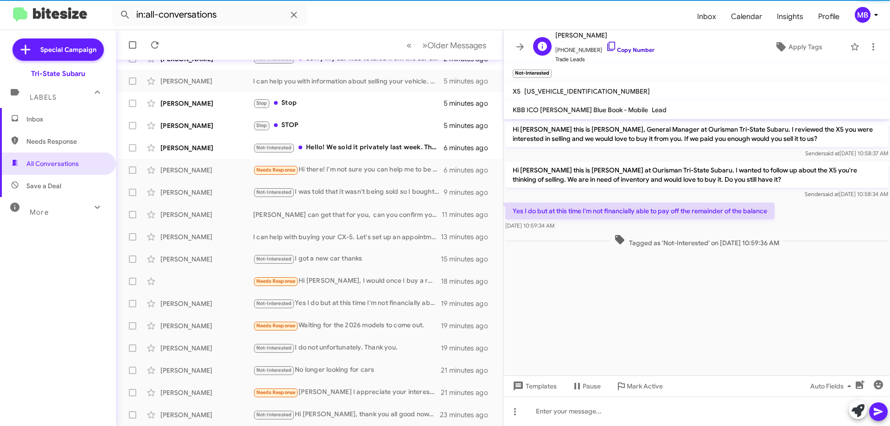
click at [644, 51] on link "Copy Number" at bounding box center [630, 49] width 49 height 7
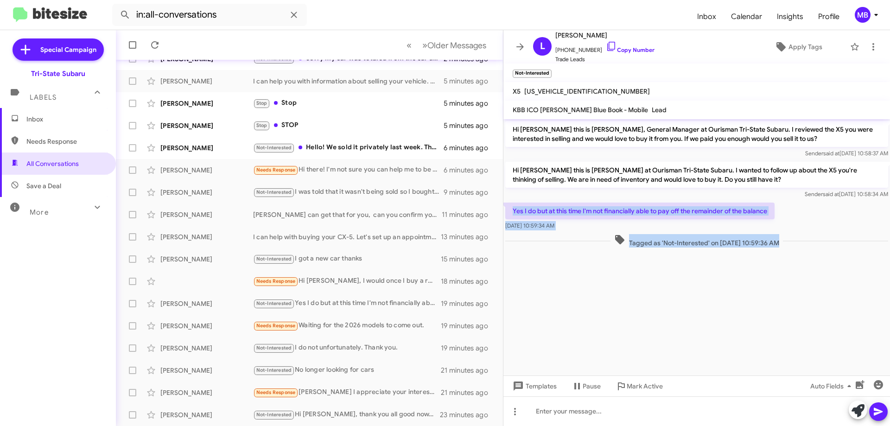
drag, startPoint x: 823, startPoint y: 254, endPoint x: 531, endPoint y: 209, distance: 295.6
click at [505, 206] on cdk-virtual-scroll-viewport "Hi [PERSON_NAME] this is [PERSON_NAME], General Manager at Ourisman Tri-State S…" at bounding box center [697, 247] width 387 height 256
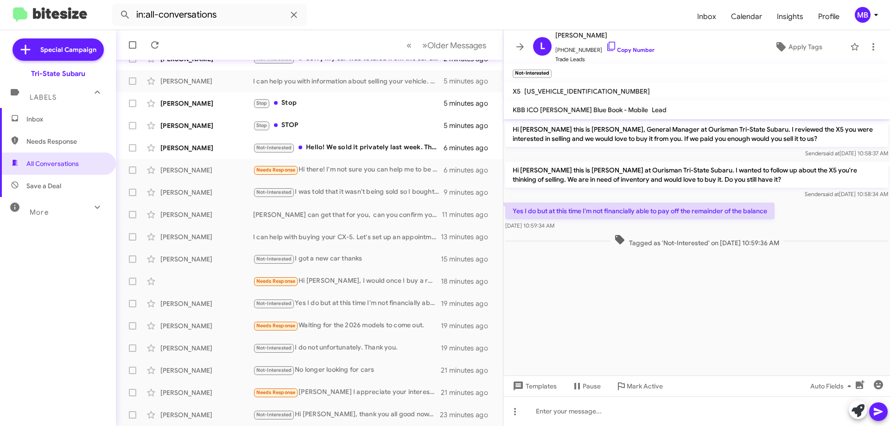
drag, startPoint x: 556, startPoint y: 214, endPoint x: 800, endPoint y: 256, distance: 247.9
click at [800, 256] on div at bounding box center [697, 254] width 387 height 9
drag, startPoint x: 795, startPoint y: 243, endPoint x: 527, endPoint y: 196, distance: 272.0
click at [527, 196] on div "Hi [PERSON_NAME] this is [PERSON_NAME], General Manager at Ourisman Tri-State S…" at bounding box center [697, 184] width 387 height 130
copy div "Sender said at [DATE] 10:58:34 AM Yes I do but at this time I'm not financially…"
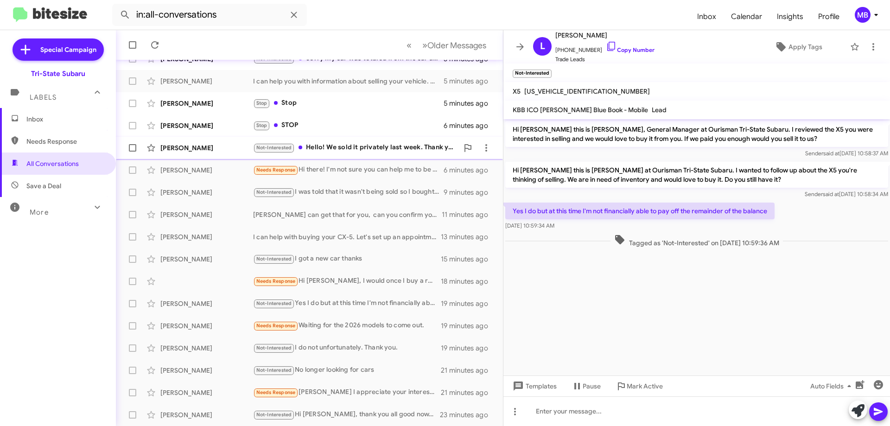
click at [410, 154] on div "[PERSON_NAME] Not-Interested Hello! We sold it privately last week. Thank you f…" at bounding box center [309, 148] width 372 height 19
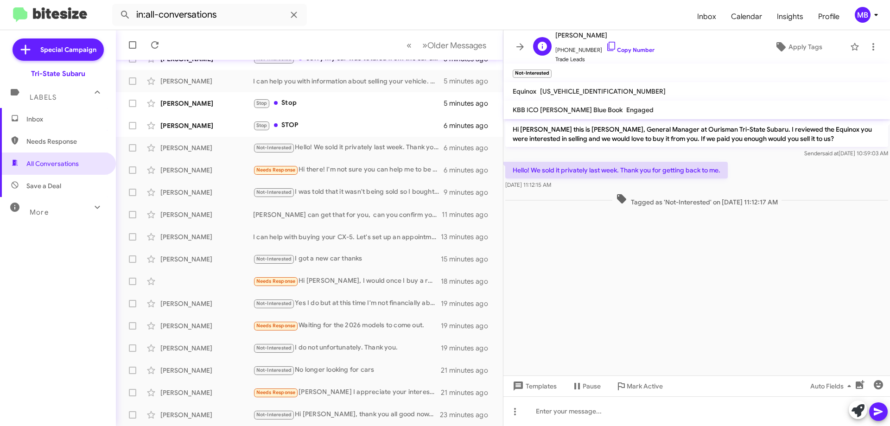
click at [630, 45] on span "[PHONE_NUMBER] Copy Number" at bounding box center [605, 48] width 99 height 14
click at [628, 49] on link "Copy Number" at bounding box center [630, 49] width 49 height 7
drag, startPoint x: 796, startPoint y: 203, endPoint x: 541, endPoint y: 176, distance: 256.9
click at [508, 166] on div "Hi [PERSON_NAME] this is [PERSON_NAME], General Manager at Ourisman Tri-State S…" at bounding box center [697, 164] width 387 height 90
drag, startPoint x: 541, startPoint y: 177, endPoint x: 548, endPoint y: 177, distance: 6.5
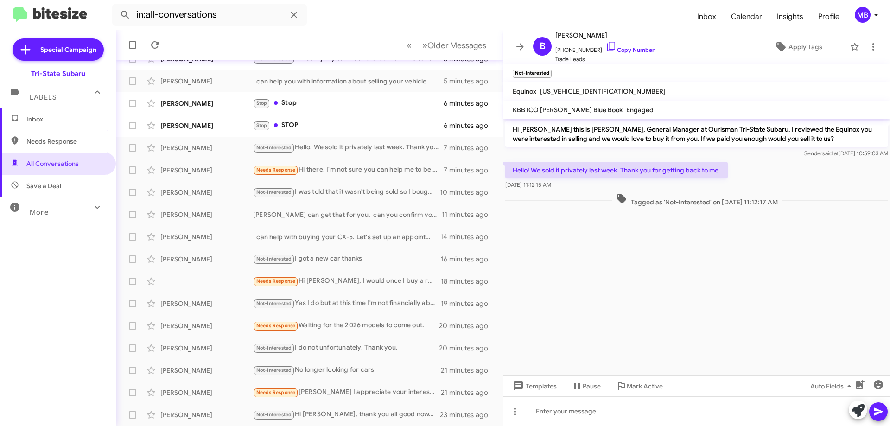
copy div "Hello! We sold it privately last week. Thank you for getting back to me. [DATE]…"
click at [356, 122] on div "Stop STOP" at bounding box center [355, 125] width 205 height 11
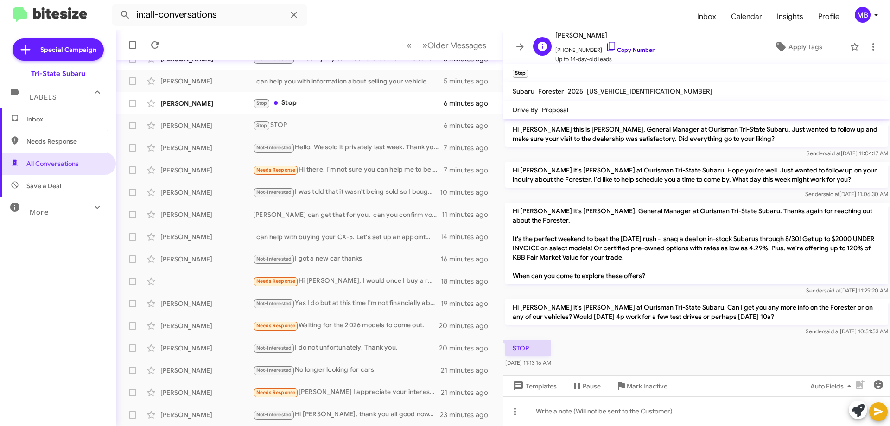
click at [629, 53] on link "Copy Number" at bounding box center [630, 49] width 49 height 7
drag, startPoint x: 596, startPoint y: 357, endPoint x: 508, endPoint y: 334, distance: 91.4
click at [508, 334] on body "in:all-conversations Inbox Calendar Insights Profile MB Special Campaign Tri-St…" at bounding box center [445, 213] width 890 height 426
drag, startPoint x: 534, startPoint y: 338, endPoint x: 525, endPoint y: 351, distance: 15.4
click at [512, 347] on body "in:all-conversations Inbox Calendar Insights Profile MB Special Campaign Tri-St…" at bounding box center [445, 213] width 890 height 426
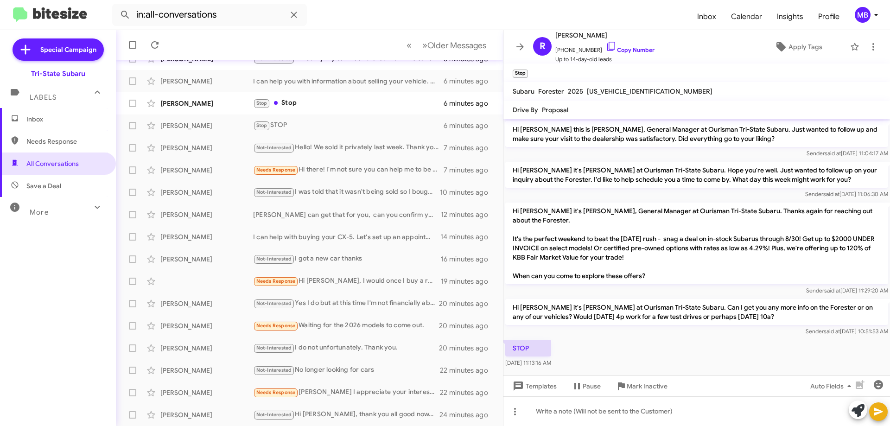
click at [594, 356] on div "STOP [DATE] 11:13:16 AM" at bounding box center [697, 354] width 387 height 32
drag, startPoint x: 509, startPoint y: 339, endPoint x: 566, endPoint y: 339, distance: 57.0
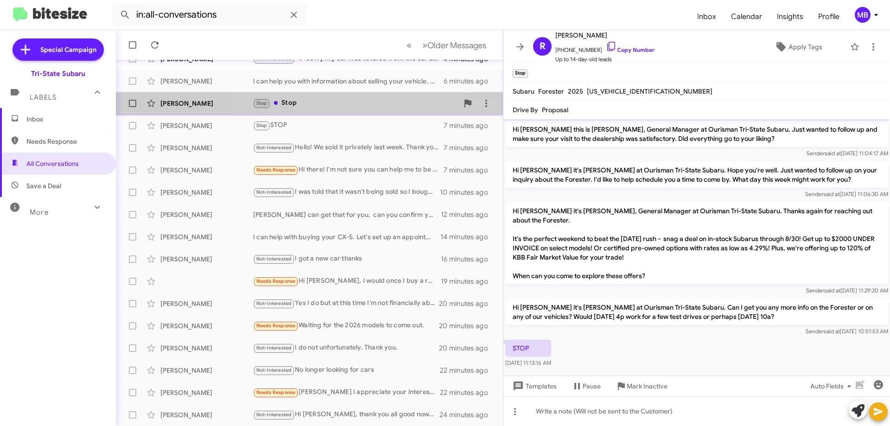
click at [365, 112] on div "[PERSON_NAME] Stop Stop 6 minutes ago" at bounding box center [309, 103] width 372 height 19
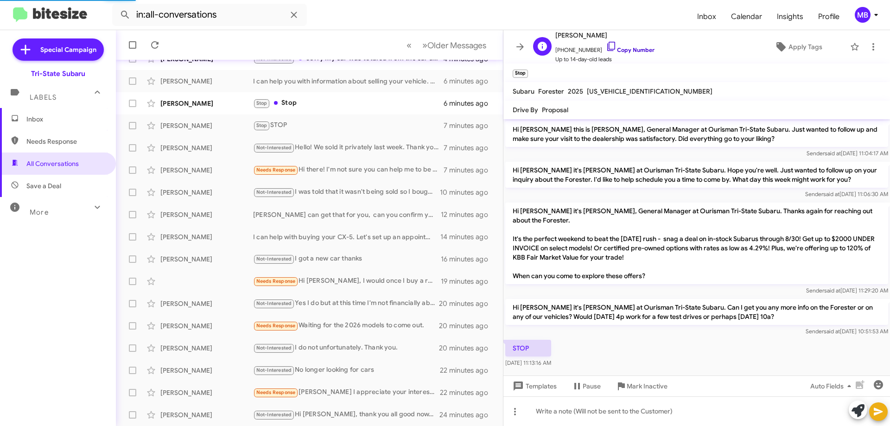
click at [632, 48] on link "Copy Number" at bounding box center [630, 49] width 49 height 7
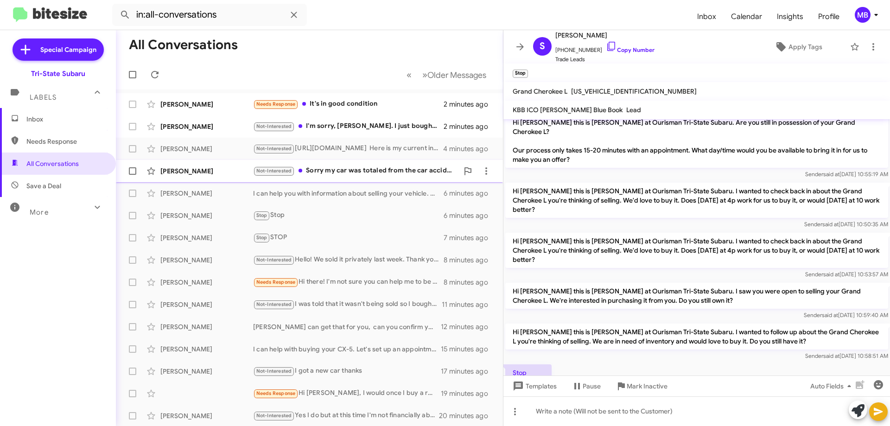
click at [383, 165] on div "[PERSON_NAME] Not-Interested Sorry my car was totaled from the car accident so …" at bounding box center [309, 171] width 372 height 19
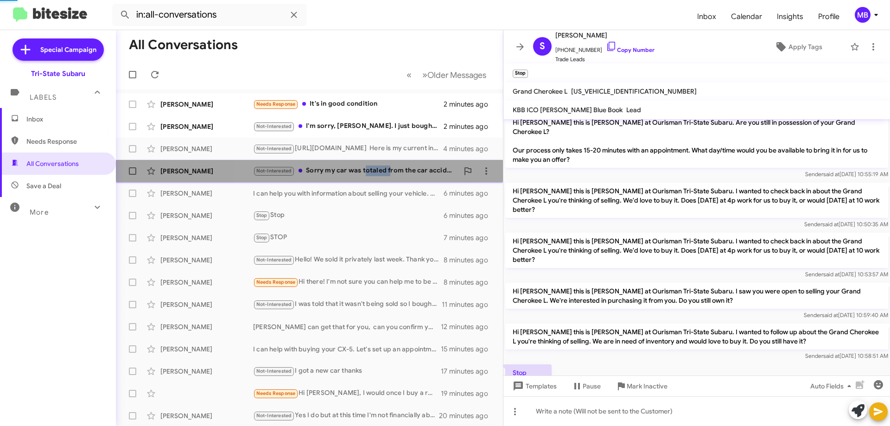
click at [383, 165] on div "[PERSON_NAME] Not-Interested Sorry my car was totaled from the car accident so …" at bounding box center [309, 171] width 372 height 19
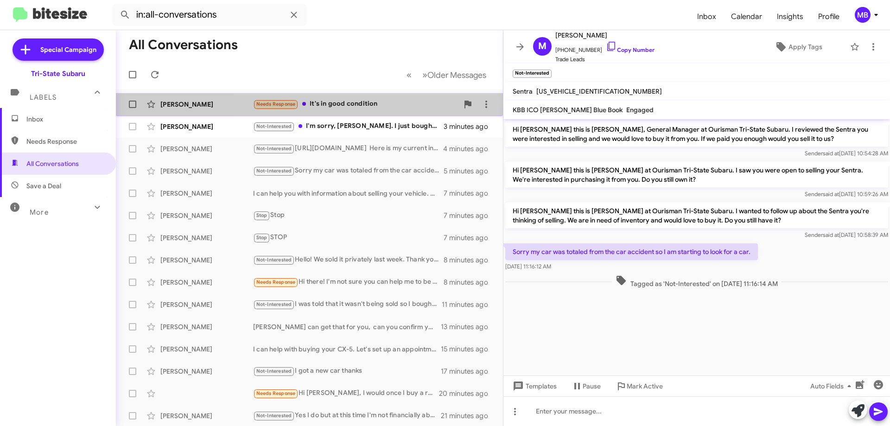
click at [422, 100] on div "Needs Response It's in good condition" at bounding box center [355, 104] width 205 height 11
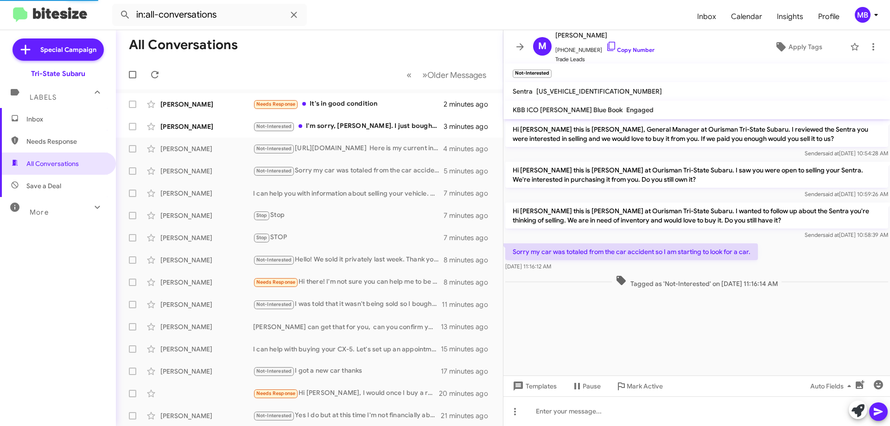
scroll to position [27, 0]
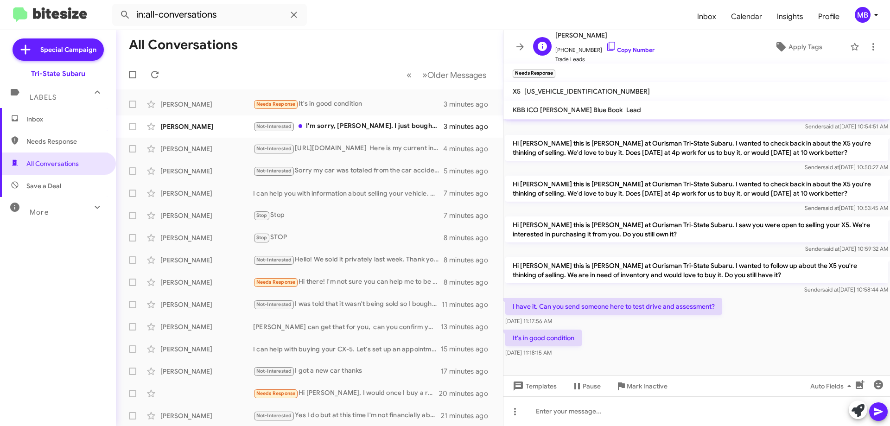
click at [633, 45] on span "[PHONE_NUMBER] Copy Number" at bounding box center [605, 48] width 99 height 14
click at [625, 49] on link "Copy Number" at bounding box center [630, 49] width 49 height 7
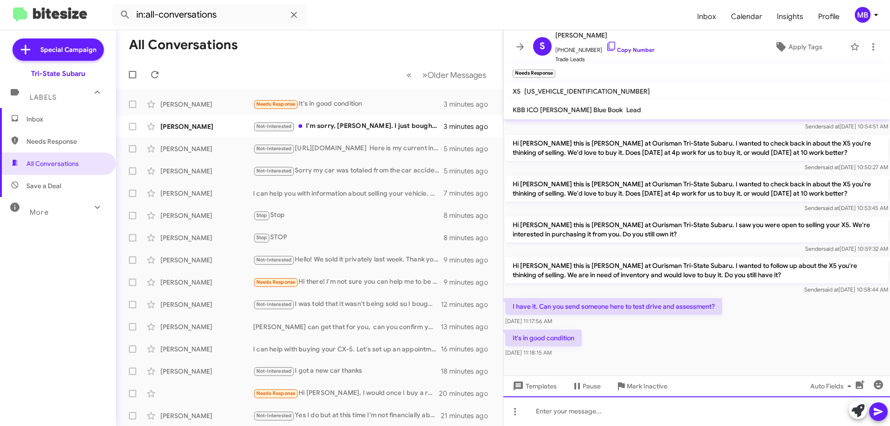
click at [671, 409] on div at bounding box center [697, 412] width 387 height 30
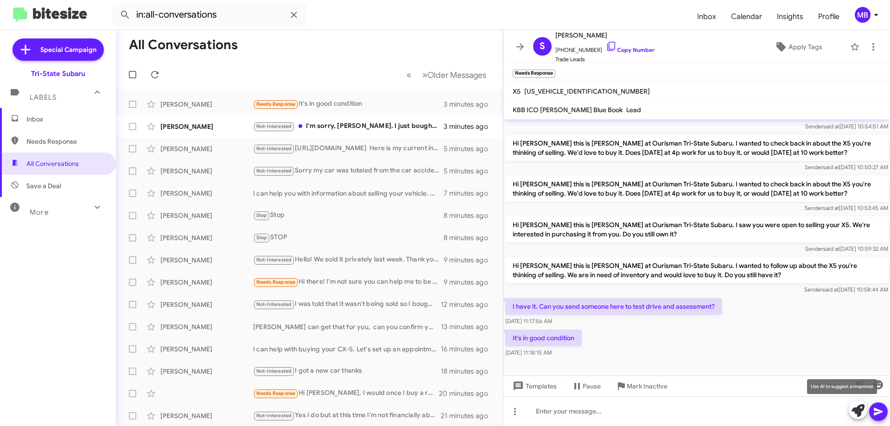
click at [854, 414] on icon at bounding box center [858, 410] width 13 height 13
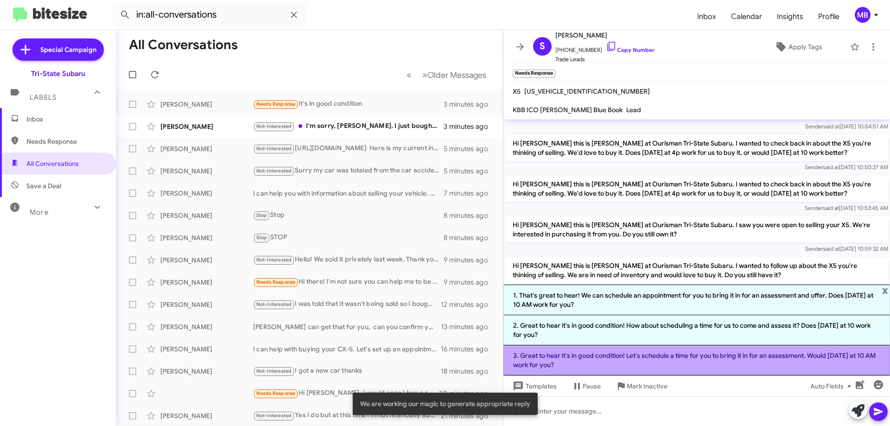
click at [704, 362] on li "3. Great to hear it's in good condition! Let's schedule a time for you to bring…" at bounding box center [697, 361] width 387 height 30
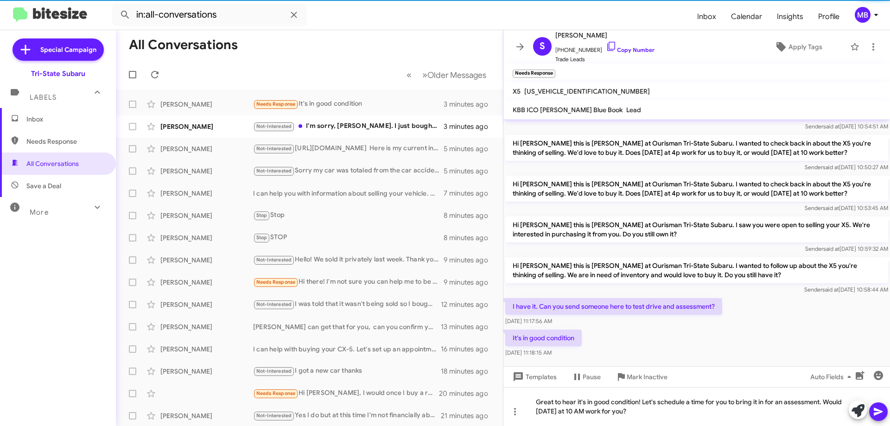
click at [879, 410] on icon at bounding box center [878, 412] width 9 height 8
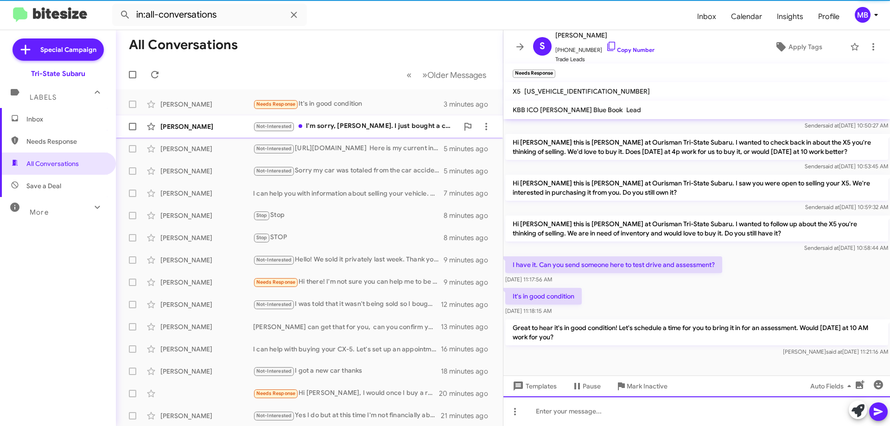
scroll to position [70, 0]
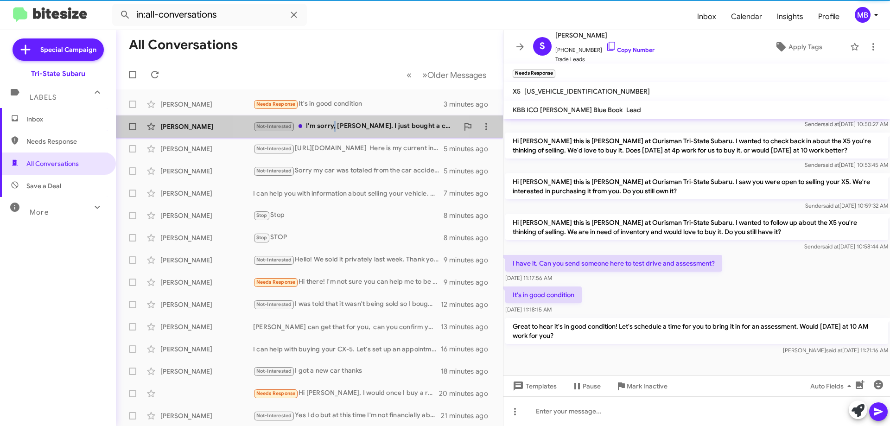
click at [334, 120] on div "[PERSON_NAME] Not-Interested I'm sorry, [PERSON_NAME]. I just bought a car [DAT…" at bounding box center [309, 126] width 372 height 19
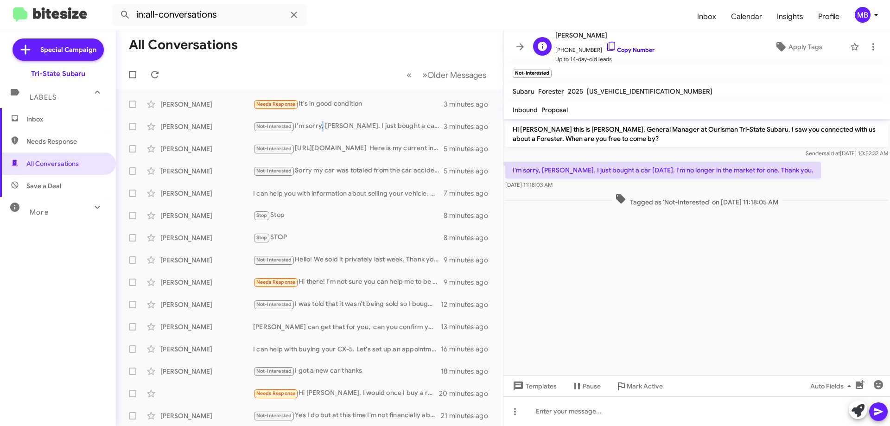
click at [634, 48] on link "Copy Number" at bounding box center [630, 49] width 49 height 7
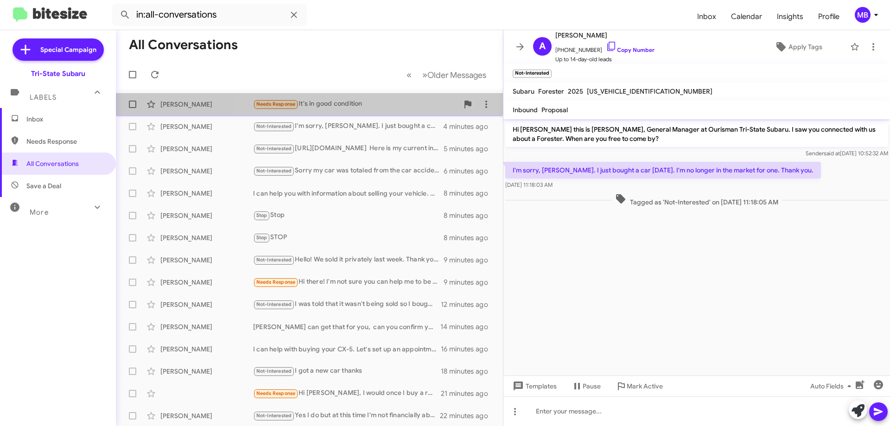
click at [367, 103] on div "Needs Response It's in good condition" at bounding box center [355, 104] width 205 height 11
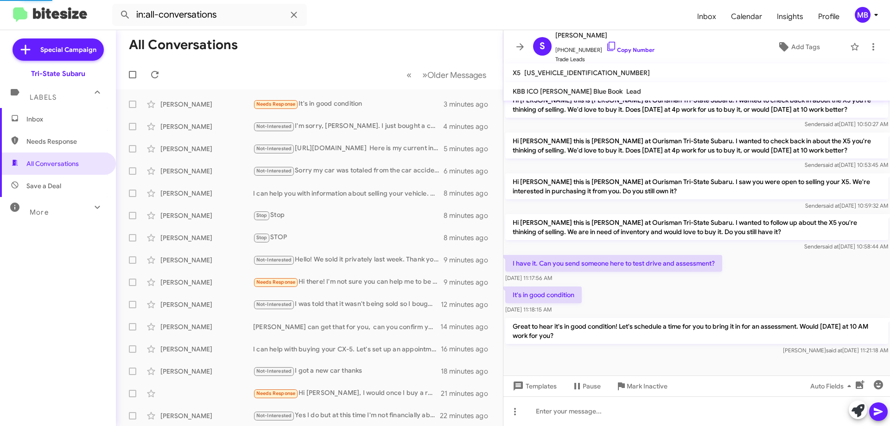
scroll to position [51, 0]
click at [58, 127] on span "Inbox" at bounding box center [58, 119] width 116 height 22
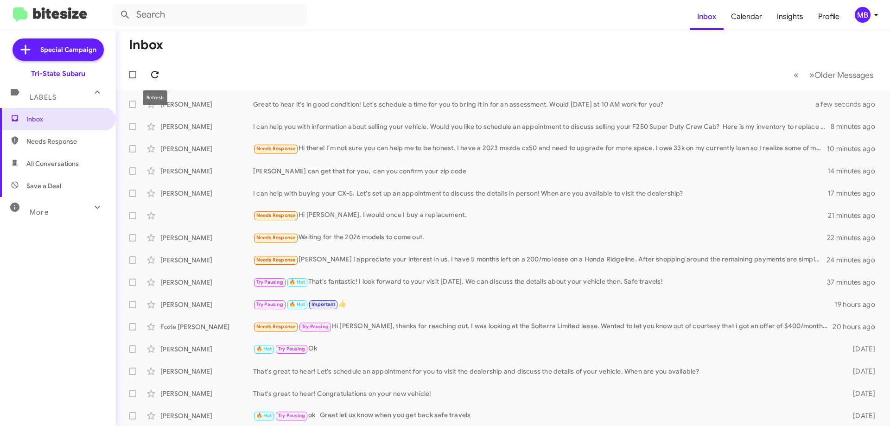
click at [150, 77] on icon at bounding box center [154, 74] width 11 height 11
click at [352, 125] on div "I can help you with information about selling your vehicle. Would you like to s…" at bounding box center [549, 126] width 593 height 9
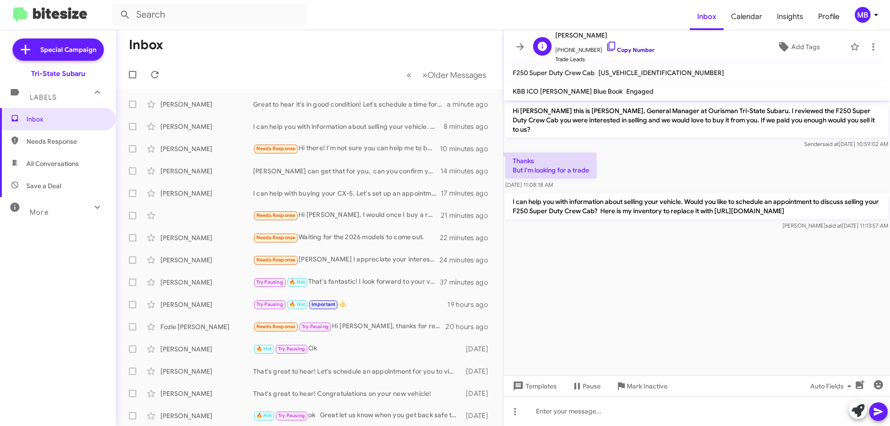
click at [634, 50] on link "Copy Number" at bounding box center [630, 49] width 49 height 7
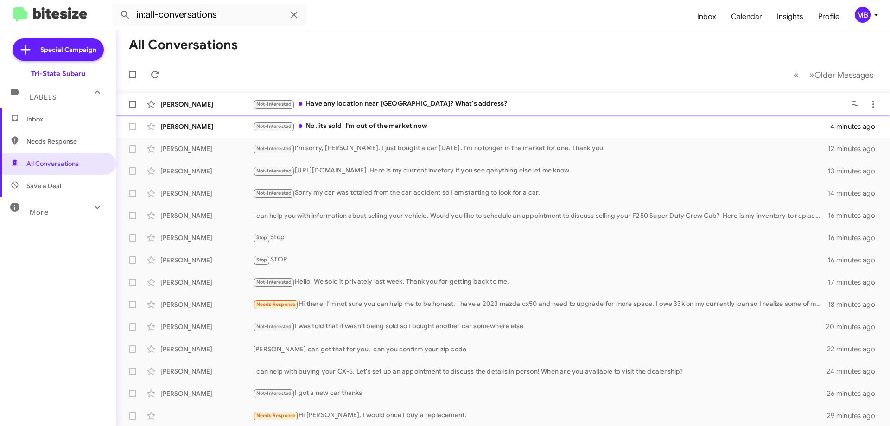
click at [357, 103] on div "Not-Interested Have any location near Bear? What's address?" at bounding box center [549, 104] width 593 height 11
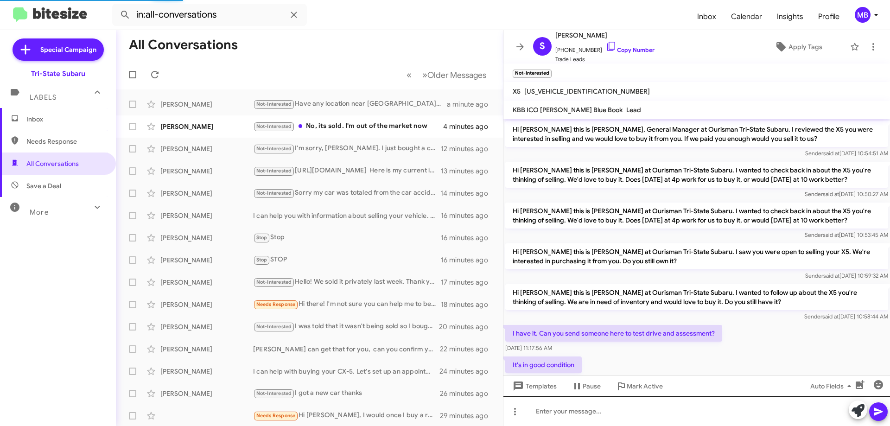
scroll to position [123, 0]
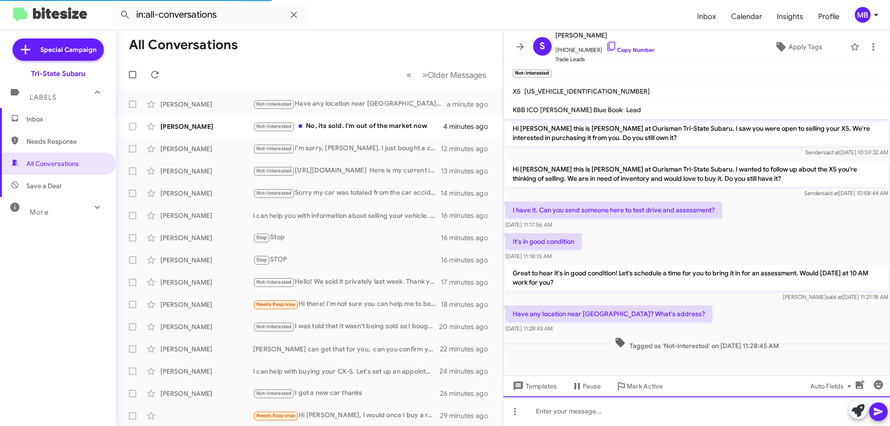
click at [580, 415] on div at bounding box center [697, 412] width 387 height 30
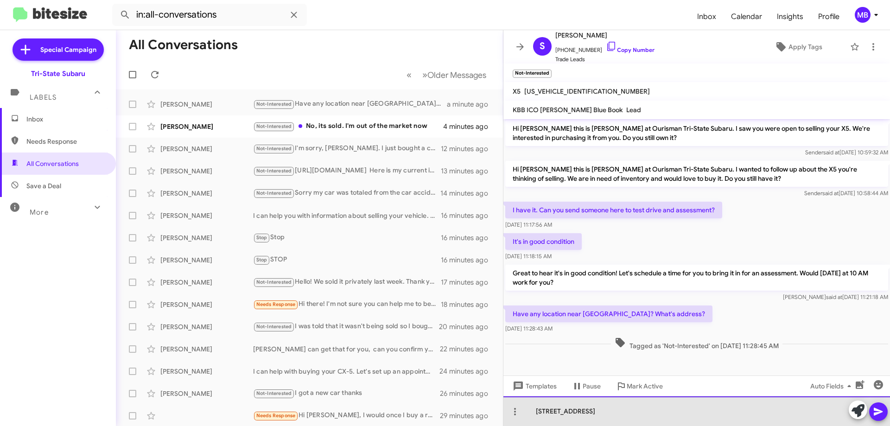
click at [597, 411] on div "255 E Cleveland aevNewarkde 19711" at bounding box center [697, 412] width 387 height 30
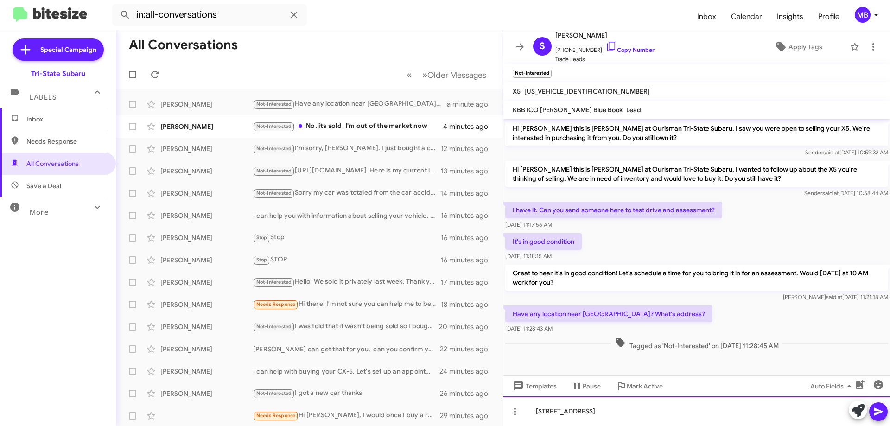
click at [622, 413] on div "255 E Cleveland aev Newarkde 19711" at bounding box center [697, 412] width 387 height 30
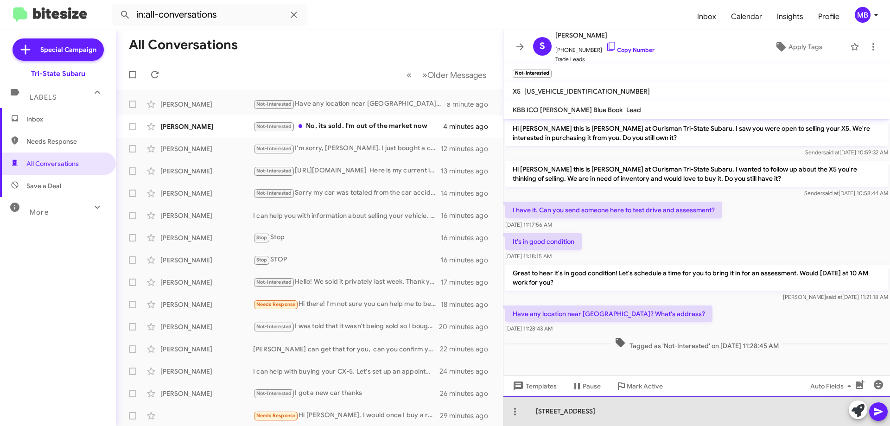
click at [621, 411] on div "255 E Cleveland aev Newark de 19711" at bounding box center [697, 412] width 387 height 30
click at [620, 414] on div "255 E Cleveland ave NewarkDe 19711" at bounding box center [697, 412] width 387 height 30
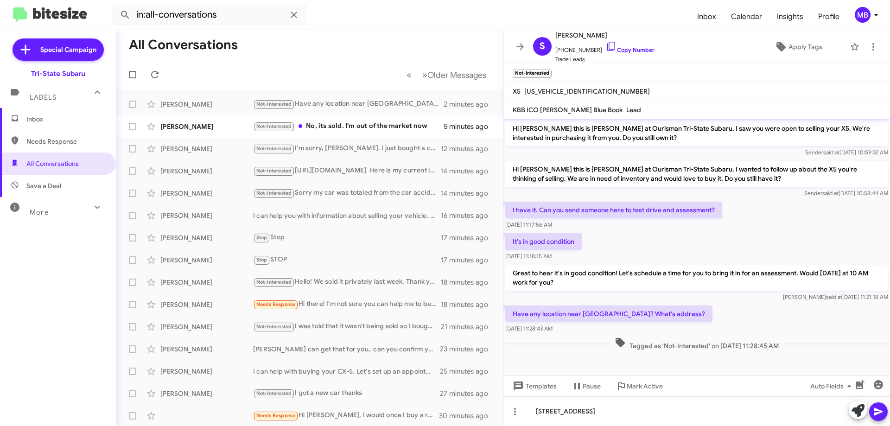
click at [878, 411] on icon at bounding box center [878, 412] width 9 height 8
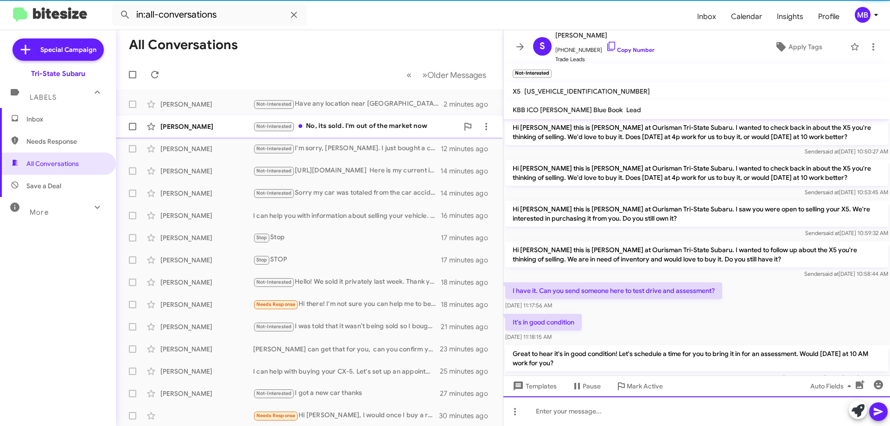
scroll to position [157, 0]
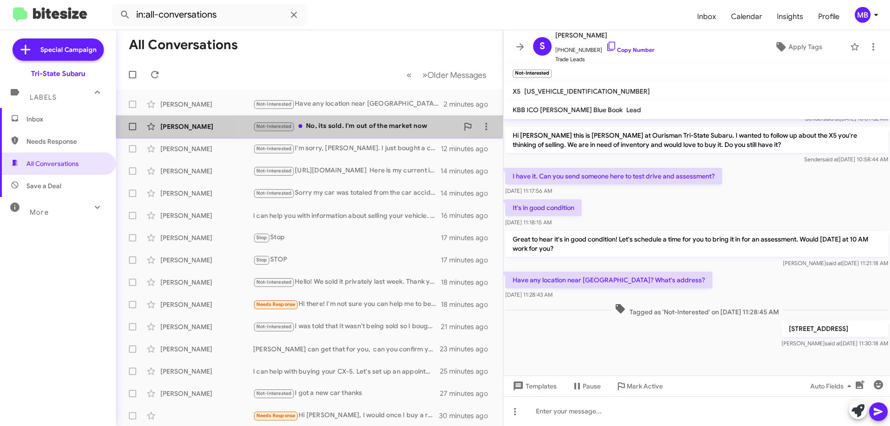
click at [347, 128] on div "Not-Interested No, its sold. I'm out of the market now" at bounding box center [355, 126] width 205 height 11
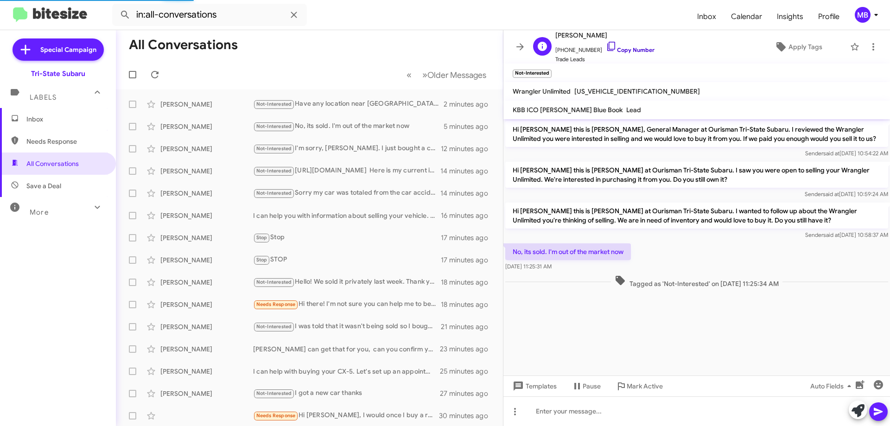
drag, startPoint x: 634, startPoint y: 51, endPoint x: 644, endPoint y: 51, distance: 9.8
click at [634, 51] on link "Copy Number" at bounding box center [630, 49] width 49 height 7
drag, startPoint x: 788, startPoint y: 289, endPoint x: 508, endPoint y: 253, distance: 282.0
click at [508, 253] on div "Hi Anthony this is Joe Amra, General Manager at Ourisman Tri-State Subaru. I re…" at bounding box center [697, 204] width 387 height 171
